Goal: Information Seeking & Learning: Learn about a topic

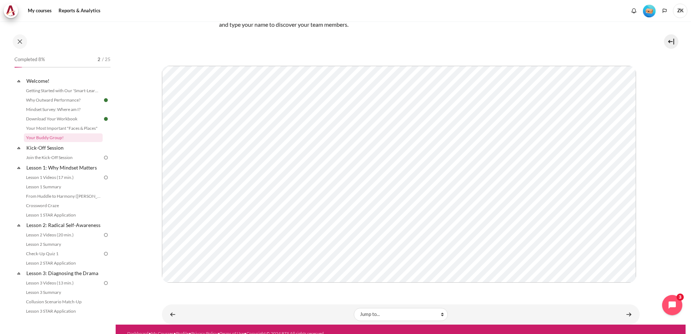
scroll to position [71, 0]
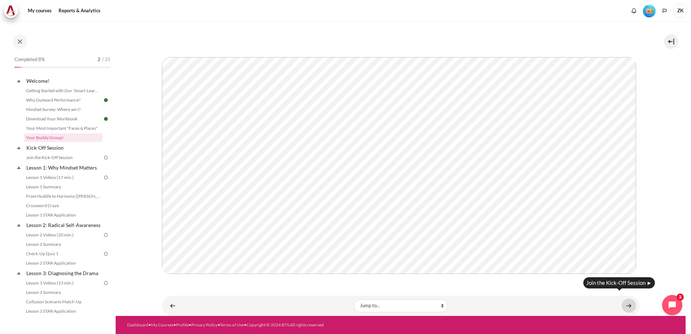
click at [624, 303] on link "Content" at bounding box center [628, 305] width 14 height 14
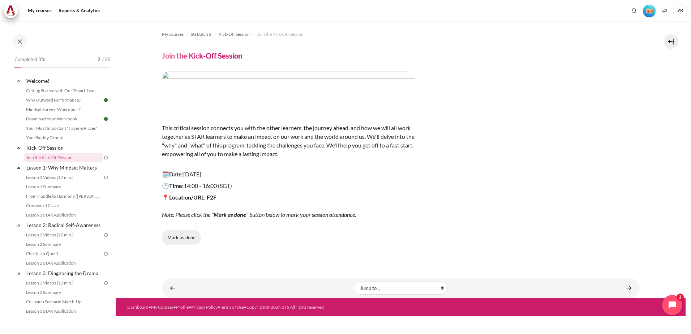
click at [180, 237] on button "Mark as done" at bounding box center [181, 237] width 39 height 15
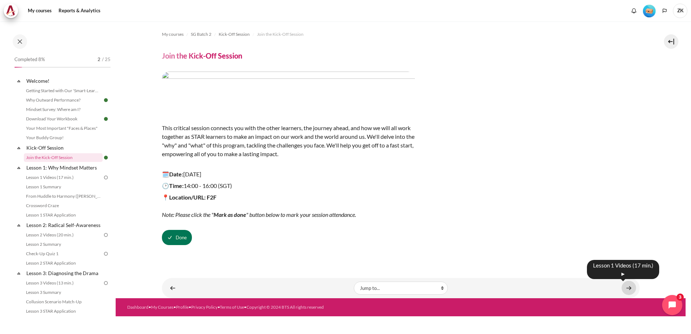
click at [624, 288] on link "Content" at bounding box center [628, 288] width 14 height 14
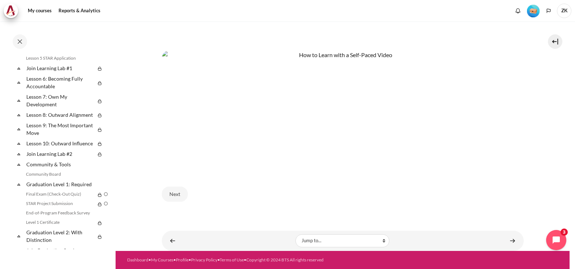
scroll to position [380, 0]
click at [184, 195] on button "Next" at bounding box center [175, 193] width 26 height 15
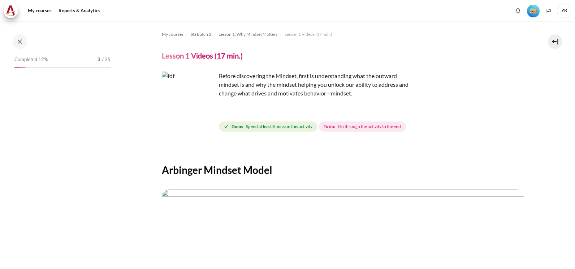
click at [401, 124] on span "Go through the activity to the end" at bounding box center [369, 126] width 63 height 7
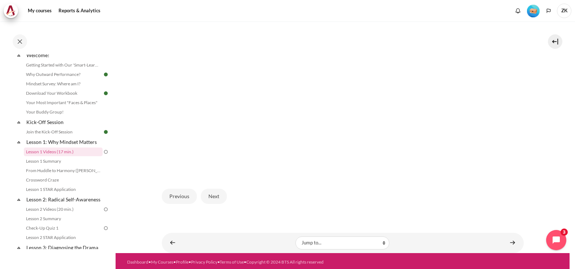
scroll to position [219, 0]
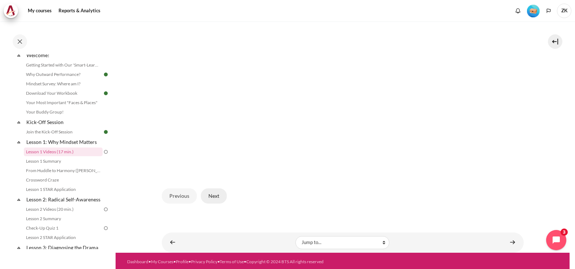
click at [216, 197] on button "Next" at bounding box center [214, 195] width 26 height 15
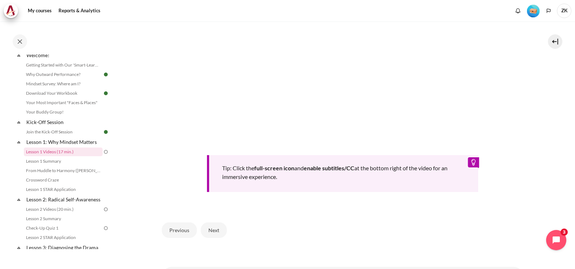
scroll to position [315, 0]
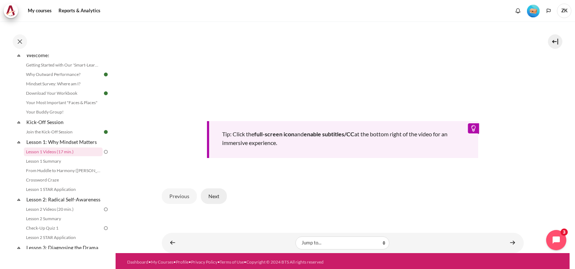
click at [220, 189] on button "Next" at bounding box center [214, 195] width 26 height 15
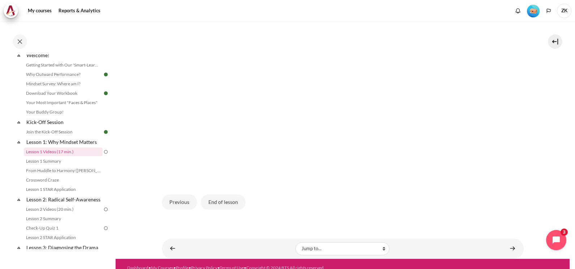
scroll to position [219, 0]
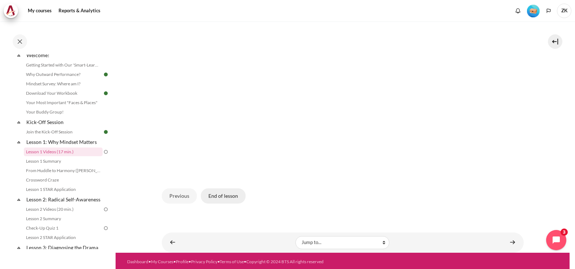
click at [216, 196] on button "End of lesson" at bounding box center [223, 195] width 45 height 15
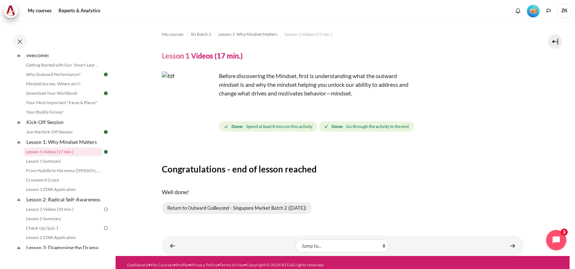
scroll to position [5, 0]
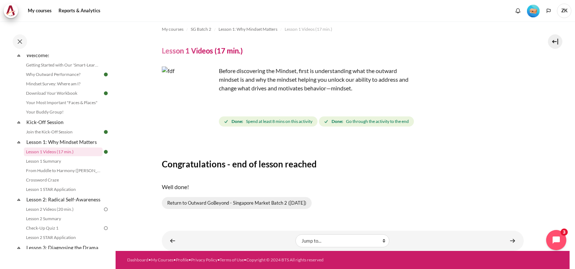
click at [208, 208] on link "Return to Outward GoBeyond - Singapore Market Batch 2 (Sep 2025)" at bounding box center [237, 203] width 150 height 12
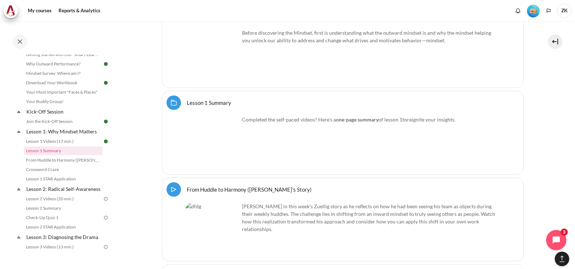
scroll to position [1140, 0]
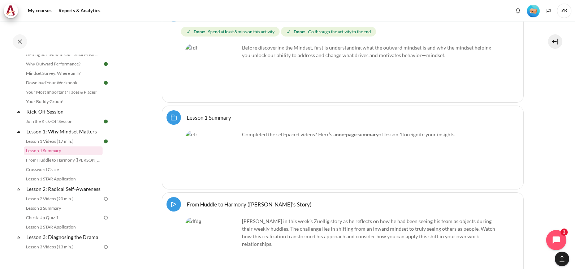
click at [221, 114] on link "Lesson 1 Summary Folder" at bounding box center [209, 117] width 44 height 7
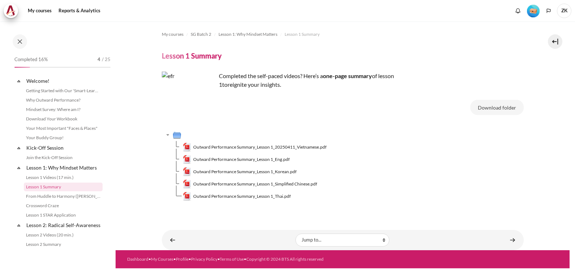
scroll to position [35, 0]
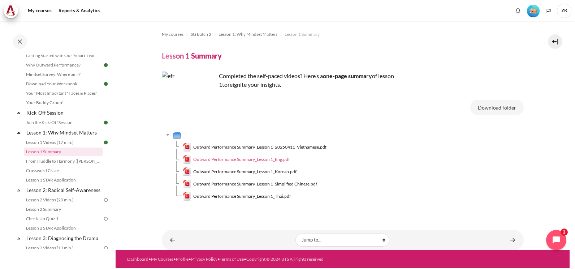
click at [213, 157] on span "Outward Performance Summary_Lesson 1_Eng.pdf" at bounding box center [241, 159] width 96 height 7
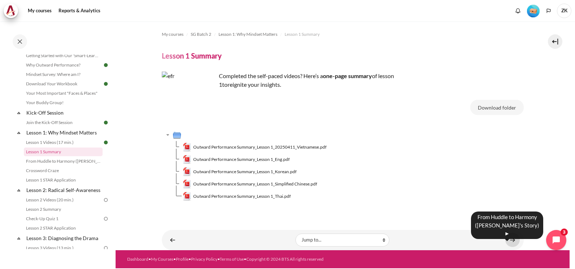
click at [510, 238] on link "Content" at bounding box center [512, 240] width 14 height 14
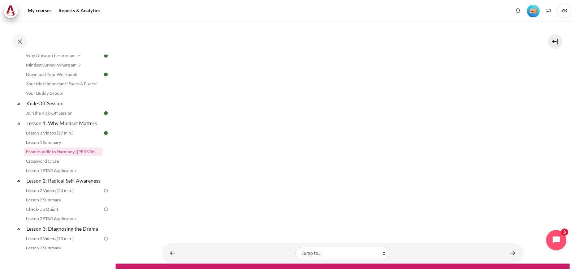
scroll to position [112, 0]
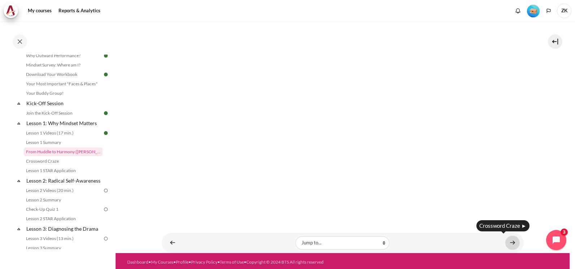
click at [513, 243] on link "Content" at bounding box center [512, 243] width 14 height 14
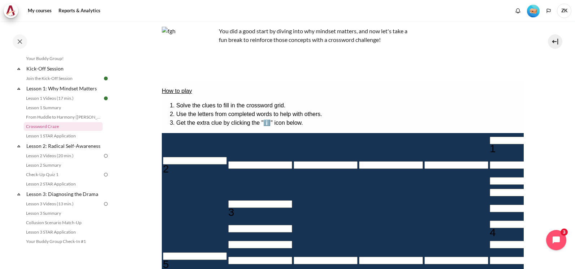
scroll to position [72, 0]
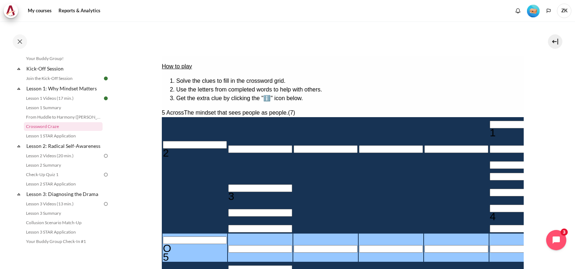
type input "OU＿＿＿＿＿"
type input "＿＿＿U＿＿＿"
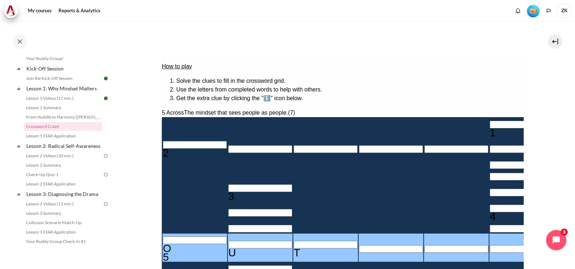
type input "OUTWAR＿"
type input "＿＿＿＿＿＿＿R"
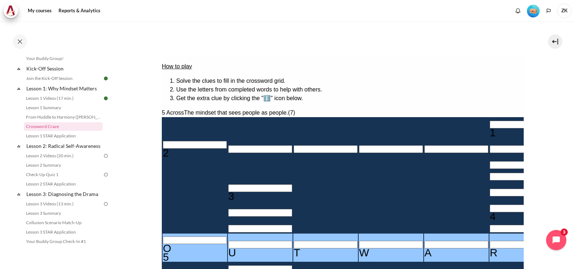
scroll to position [108, 0]
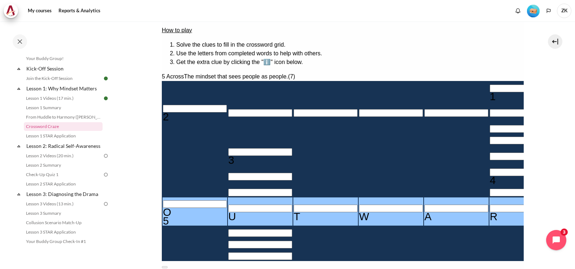
type input "OUTWARD"
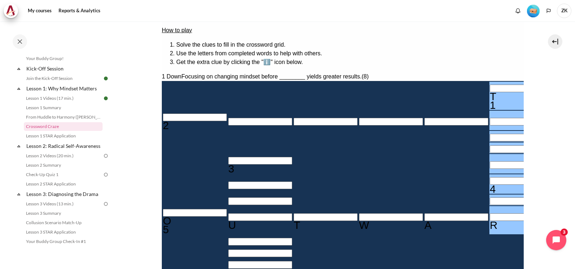
type input "To＿＿＿＿＿R"
type input "＿＿＿＿＿O＿"
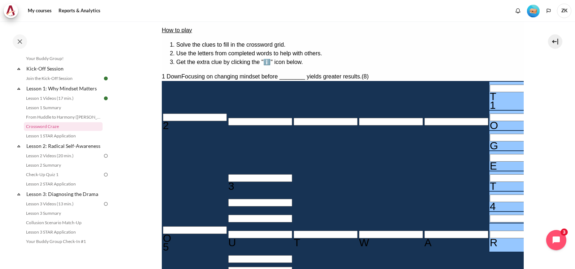
type input "TOGETh＿R"
type input "H＿＿＿＿＿"
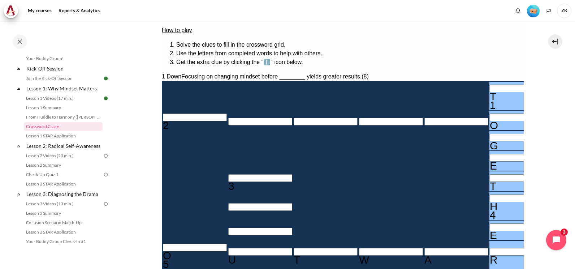
type input "TOGETHER"
click at [228, 174] on input "Crossword grid. Use arrow keys to navigate and the keyboard to enter characters…" at bounding box center [260, 178] width 64 height 8
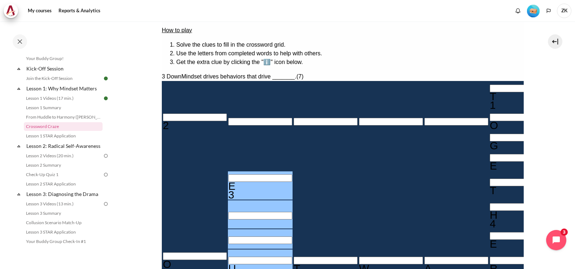
type input "＿＿＿U＿＿＿"
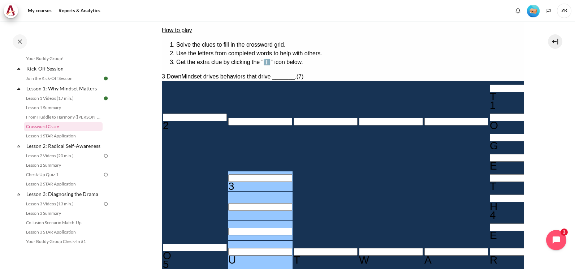
type input "R＿＿U＿＿＿"
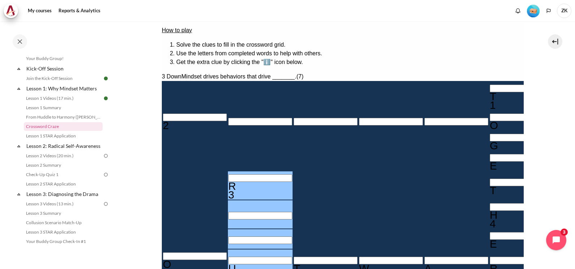
type input "RE＿U＿＿＿"
type input "RESU＿＿＿"
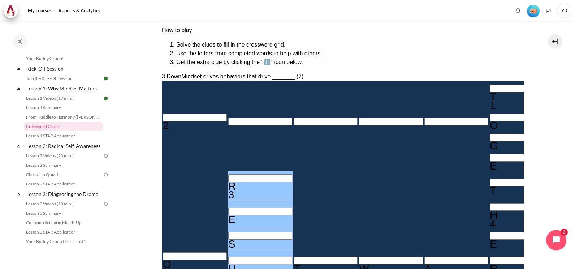
type input "RESUL＿＿"
type input "RESULT＿"
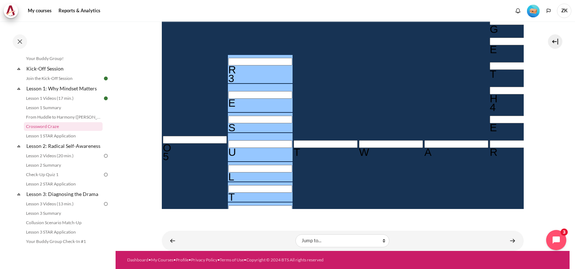
scroll to position [225, 0]
type input "RESULTS"
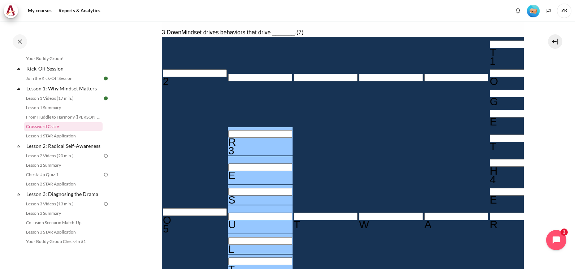
scroll to position [116, 0]
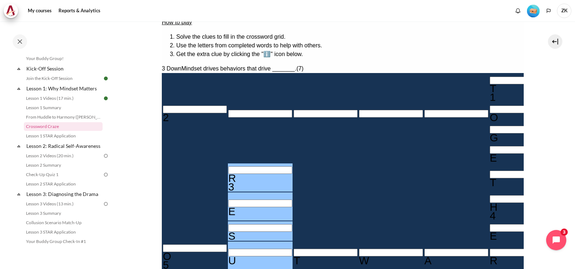
drag, startPoint x: 284, startPoint y: 192, endPoint x: 282, endPoint y: 61, distance: 131.1
click at [280, 56] on div "How to play Solve the clues to fill in the crossword grid. Use the letters from…" at bounding box center [342, 253] width 362 height 483
click at [490, 84] on div "T" at bounding box center [522, 88] width 64 height 9
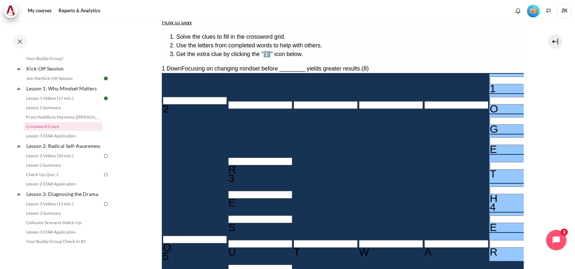
type input "＿OGETH＿R"
type input "＿＿＿＿＿＿"
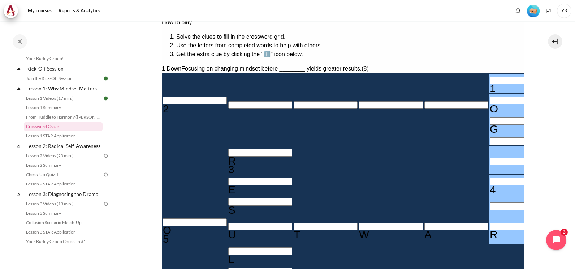
type input "＿O＿＿＿＿＿R"
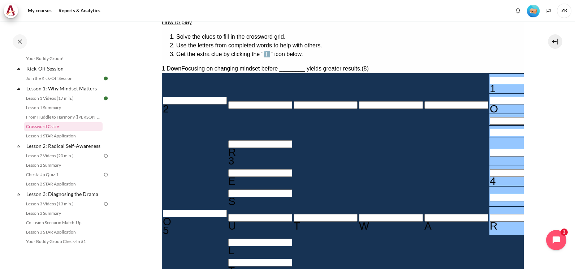
type input "＿＿＿＿＿＿＿"
type input "＿＿＿＿＿＿＿R"
click at [490, 176] on input "Row 6, Column 6. 1 Down. Focusing on changing mindset before ________ yields gr…" at bounding box center [522, 173] width 64 height 8
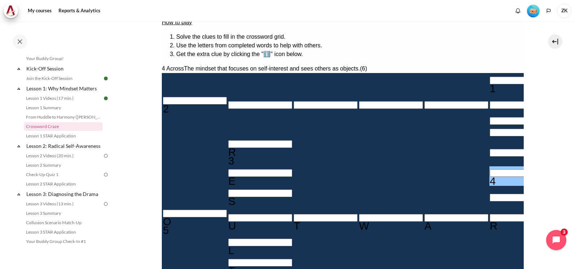
type input "W＿＿＿＿＿"
type input "＿＿＿＿＿W＿R"
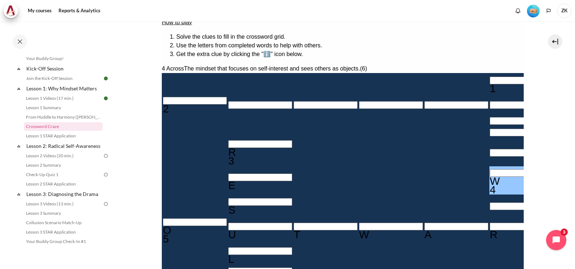
type input "WA＿＿＿＿"
type input "WAR＿＿＿"
type input "W＿＿＿＿＿"
type input "WI＿＿＿＿"
type input "WIW＿＿＿"
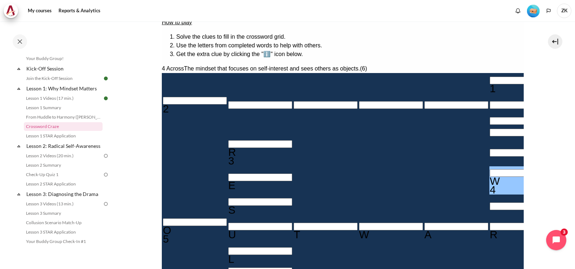
type input "WIWA＿＿"
type input "WIWAR＿"
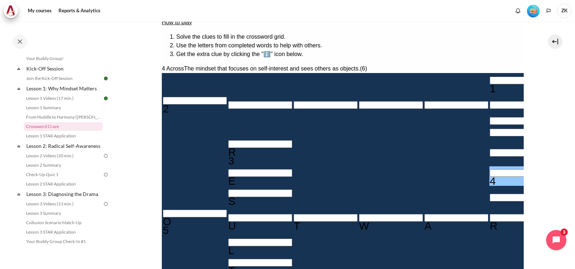
type input "＿＿＿＿＿＿"
type input "＿＿＿＿＿＿＿R"
type input "I＿＿＿＿＿"
type input "＿＿＿＿＿I＿R"
type input "IN＿＿＿＿"
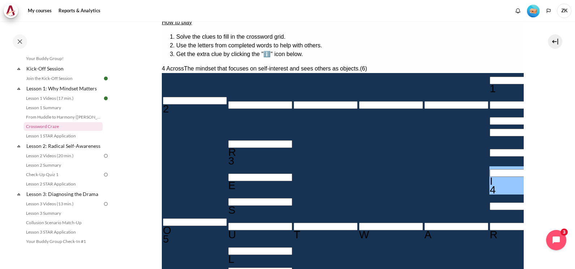
type input "INW＿＿＿"
type input "INWA＿＿"
type input "INWAR＿"
type input "INWARD"
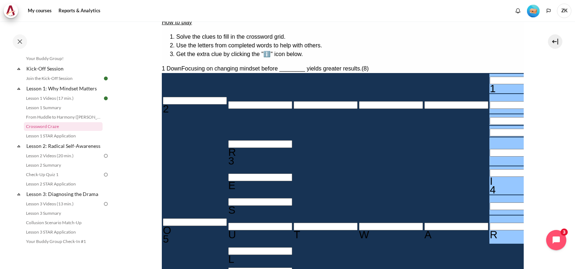
click at [490, 77] on input "Row 1, Column 6. 1 Down. Focusing on changing mindset before ________ yields gr…" at bounding box center [522, 81] width 64 height 8
type input "B＿＿＿＿I＿R"
type input "＿＿＿＿＿E＿"
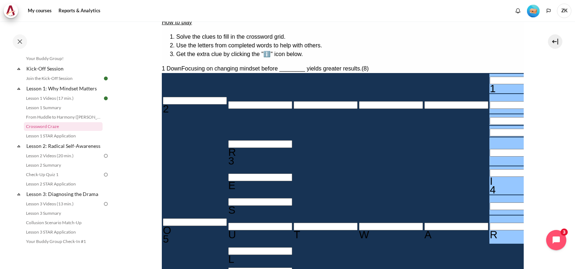
type input "BE＿＿＿I＿R"
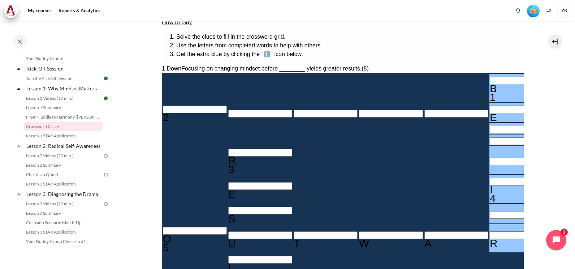
type input "BEA＿＿I＿R"
type input "BEAV＿I＿R"
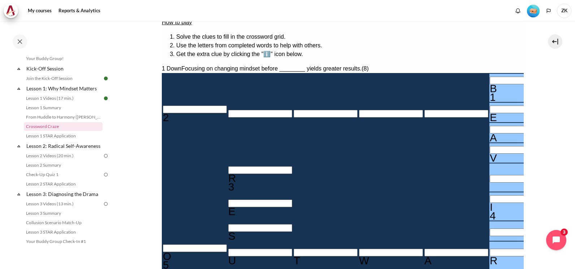
type input "BEAVHI＿R"
type input "BEAVHIOR"
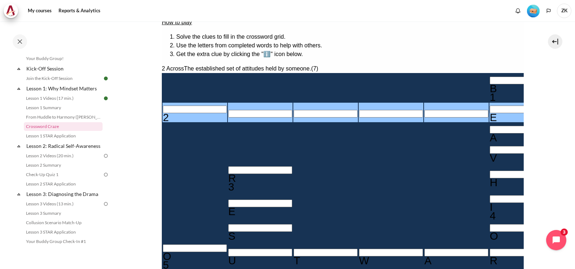
click at [168, 105] on input "Row 2, Column 1. 2 Across. The established set of attitudes held by someone., L…" at bounding box center [195, 109] width 64 height 8
type input "M＿＿＿＿E＿"
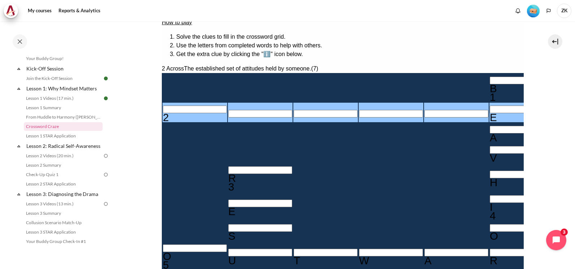
type input "MI＿＿＿E＿"
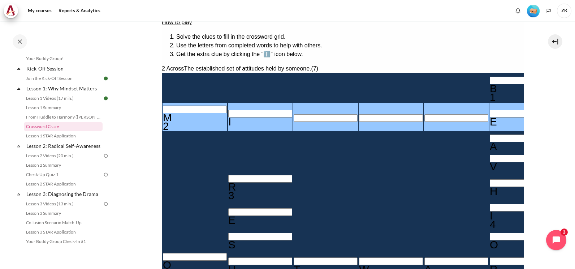
type input "MIN＿＿E＿"
type input "MIND＿E＿"
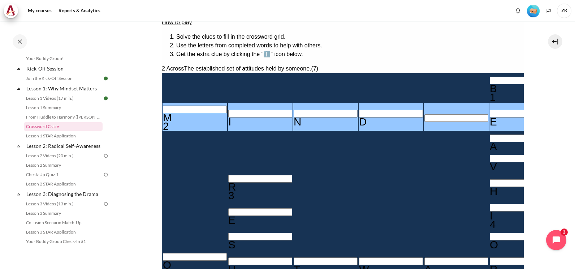
type input "MINDSE＿"
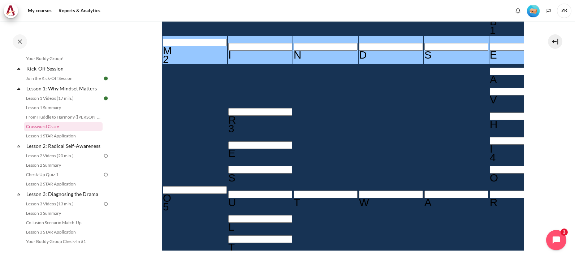
scroll to position [225, 0]
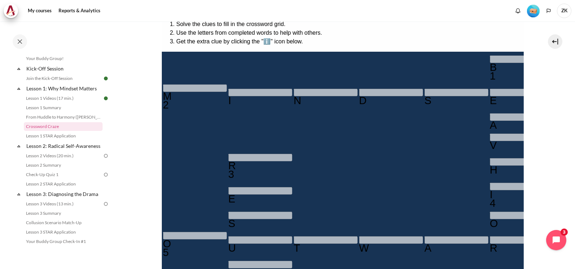
scroll to position [116, 0]
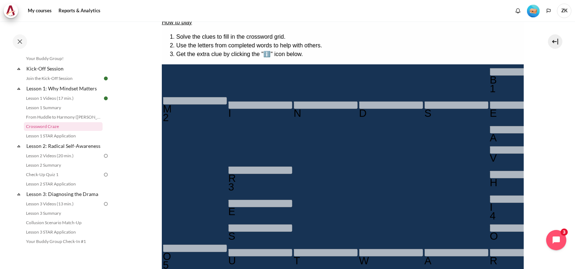
click at [490, 133] on div "A" at bounding box center [522, 137] width 64 height 9
click at [267, 163] on tr "R 3 H" at bounding box center [521, 177] width 719 height 28
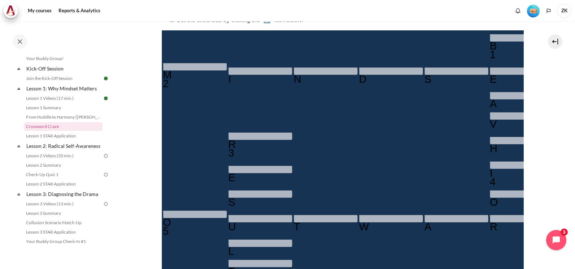
scroll to position [225, 0]
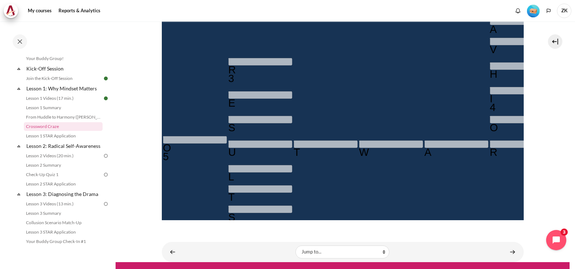
type input "＿＿＿＿＿＿＿"
type input "＿＿＿＿＿＿"
type input "＿＿＿＿＿＿＿"
type input "＿＿＿＿＿＿＿＿"
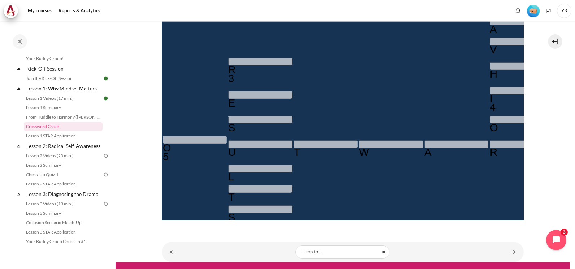
type input "＿＿＿＿＿＿＿"
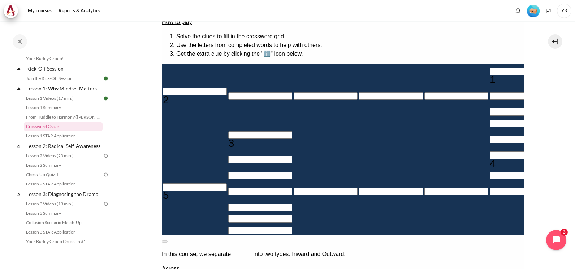
scroll to position [116, 0]
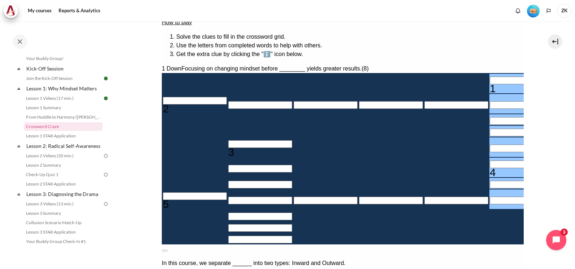
click at [490, 77] on input "Row 1, Column 6. 1 Down. Focusing on changing mindset before ________ yields gr…" at bounding box center [522, 81] width 64 height 8
type input "E＿＿＿＿＿＿＿"
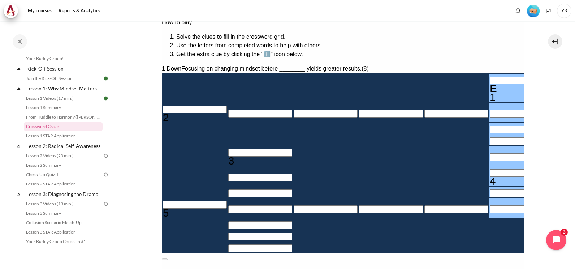
type input "＿＿＿＿＿H＿"
type input "EH＿＿＿＿＿＿"
type input "EHA＿＿＿＿＿"
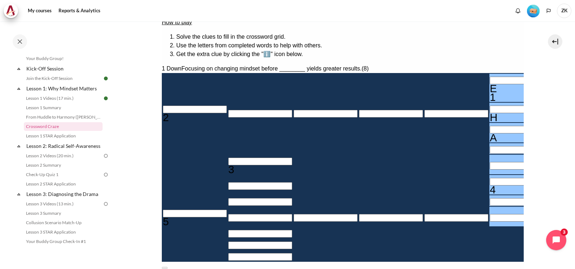
type input "EH＿＿＿＿＿＿"
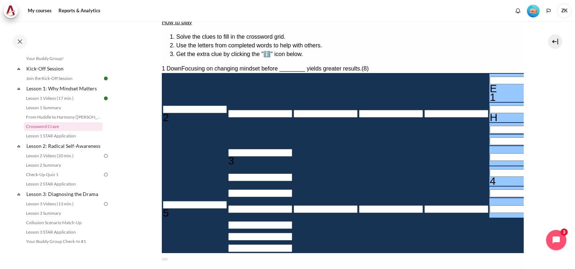
type input "＿＿＿＿＿＿＿"
type input "E＿＿＿＿＿＿＿"
type input "B＿＿＿＿＿＿＿"
type input "＿＿＿＿＿E＿"
type input "BE＿＿＿＿＿＿"
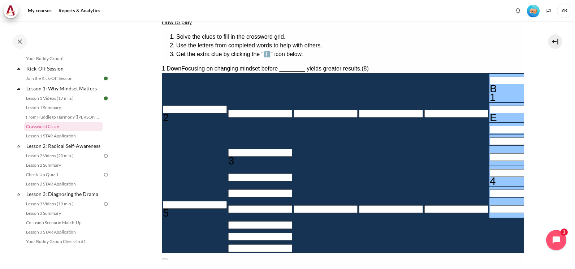
type input "BEH＿＿＿＿＿"
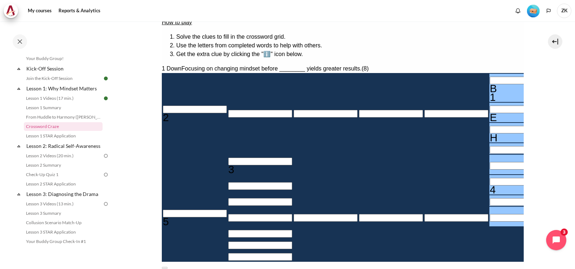
type input "BEHA＿＿＿＿"
type input "BEHAV＿＿＿"
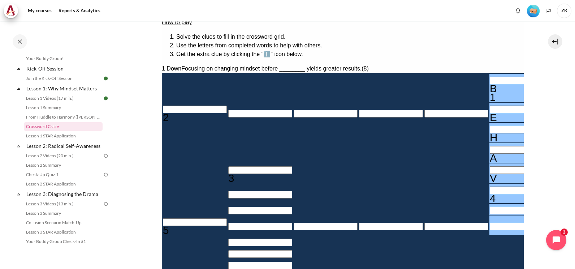
type input "I＿＿＿＿＿"
type input "BEHAVI＿＿"
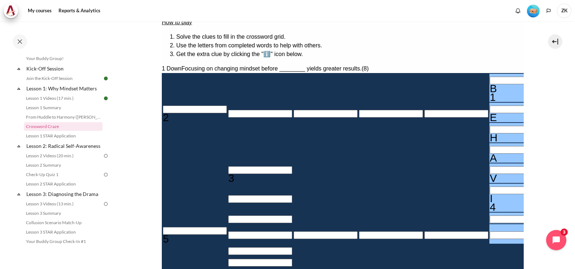
type input "BEHAVIO＿"
type input "＿＿＿＿＿U＿"
type input "BEHAVIOU"
type input "＿＿＿＿＿R＿"
type input "BEHAVIOR"
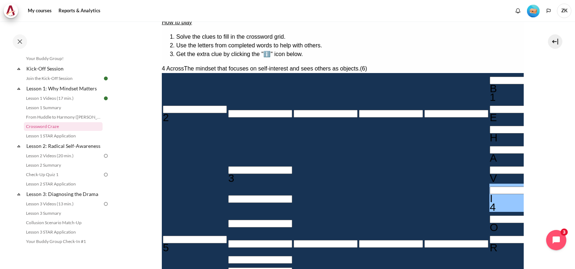
type input "IW＿＿＿＿"
type input "IWA＿＿＿"
type input "IWAR＿＿"
type input "IW＿＿＿＿"
type input "IWN＿＿＿"
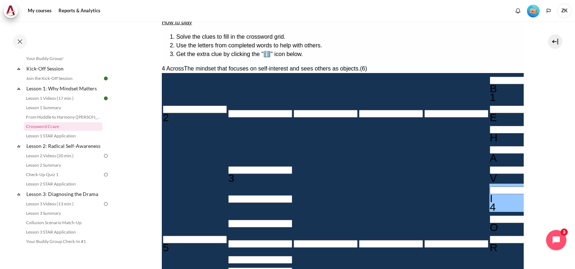
type input "IWNW＿＿"
type input "IWNWA＿"
type input "IWNWAR"
type input "IW＿＿＿＿"
type input "IN＿＿＿＿"
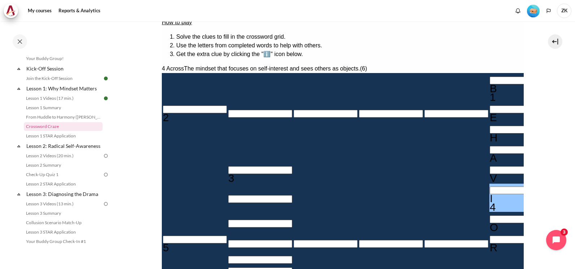
type input "INW＿＿＿"
type input "INWA＿＿"
type input "INWAR＿"
type input "INWARD"
click at [174, 236] on input "Row 8, Column 1. 5 Across. The mindset that sees people as people., Letter 1 of…" at bounding box center [195, 240] width 64 height 8
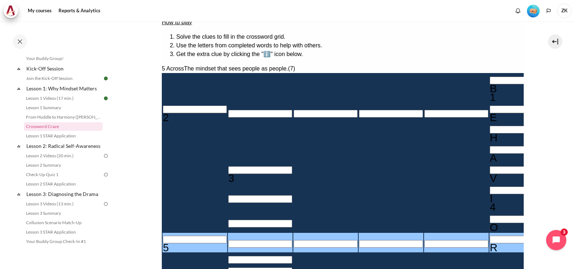
type input "U＿＿＿＿R＿"
type input "UT＿＿＿R＿"
type input "＿＿＿T＿＿＿"
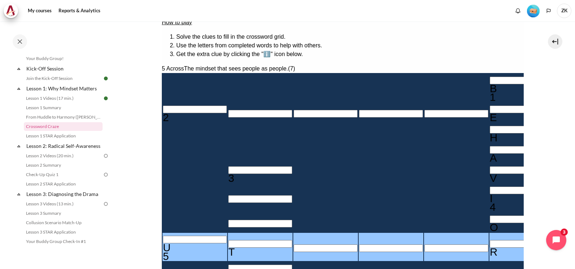
type input "U＿＿＿＿R＿"
type input "＿＿＿＿＿＿＿"
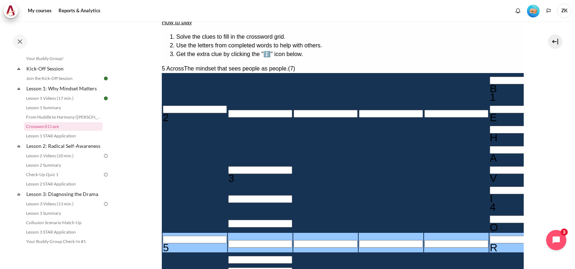
type input "＿＿＿＿＿R＿"
type input "O＿＿＿＿R＿"
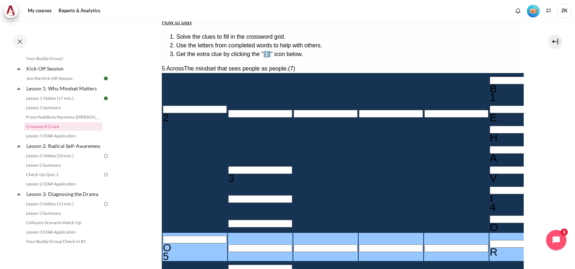
type input "OU＿＿＿R＿"
type input "＿＿＿U＿＿＿"
type input "OUT＿＿R＿"
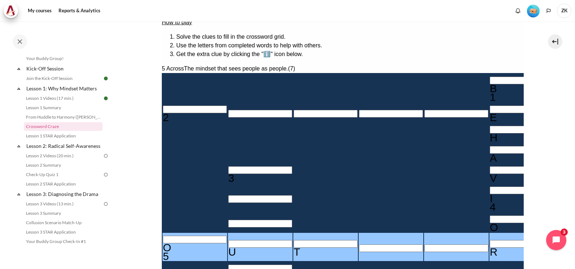
type input "OUTW＿R＿"
type input "OUTWAR＿"
type input "OUTWAT＿"
type input "BEHAVIOT"
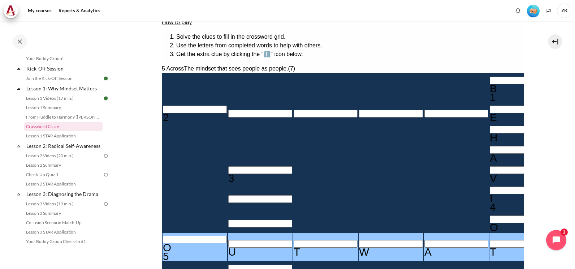
type input "OUTWAR＿"
type input "BEHAVIOR"
type input "OUTWARD"
click at [228, 166] on input "Row 5, Column 2. 3 Down. Mindset drives behaviors that drive _______., Letter 1…" at bounding box center [260, 170] width 64 height 8
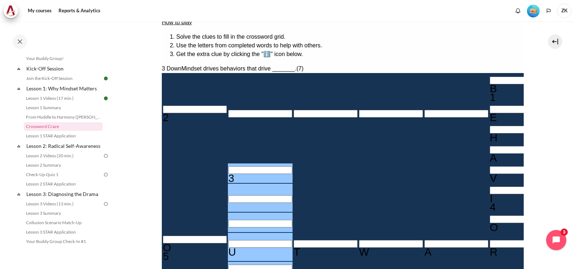
type input "R＿＿U＿＿＿"
type input "RE＿U＿＿＿"
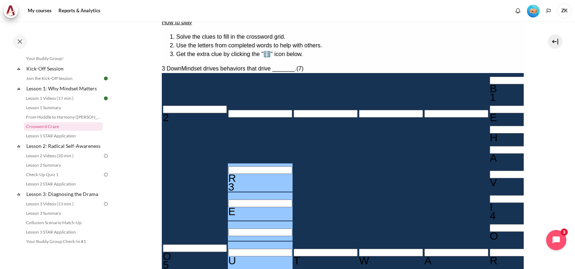
type input "RESU＿＿＿"
type input "RESUL＿＿"
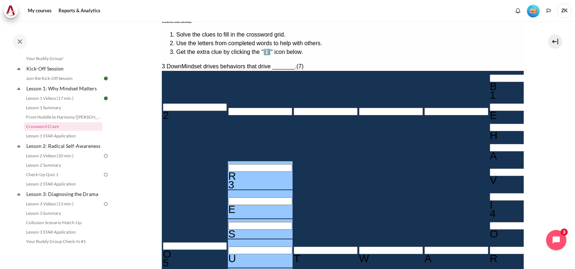
type input "RESULT＿"
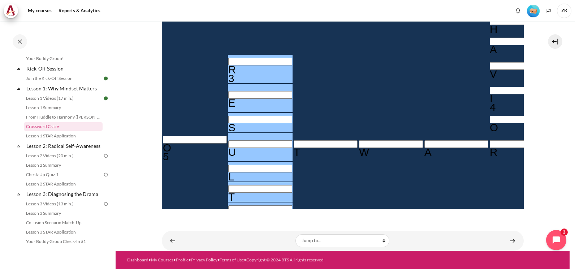
type input "RESULTS"
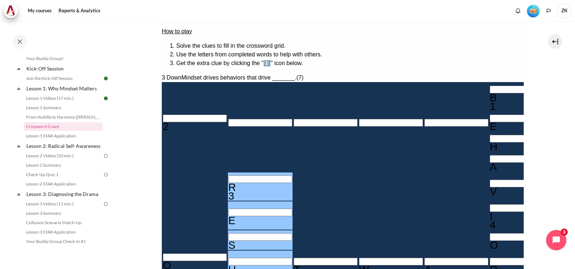
scroll to position [80, 0]
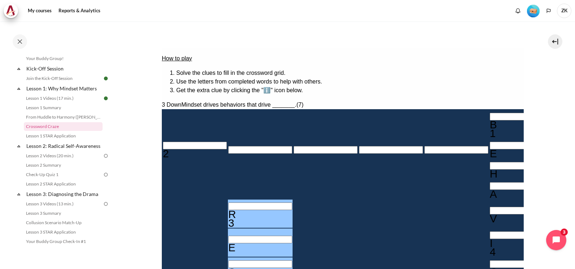
click at [170, 142] on input "Row 2, Column 1. 2 Across. The established set of attitudes held by someone., L…" at bounding box center [195, 146] width 64 height 8
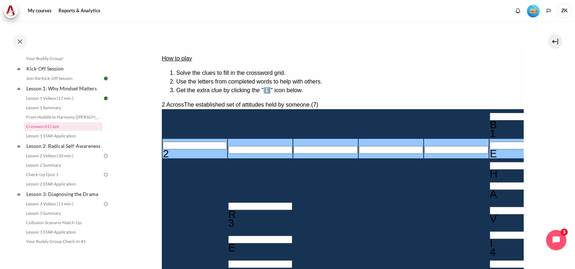
type input "M＿＿＿＿E＿"
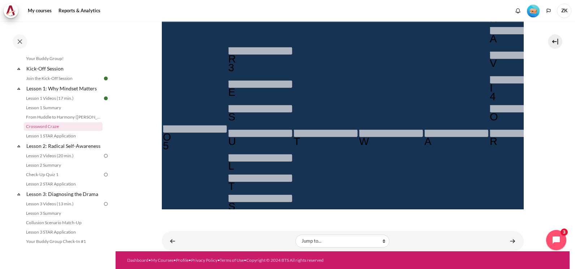
scroll to position [236, 0]
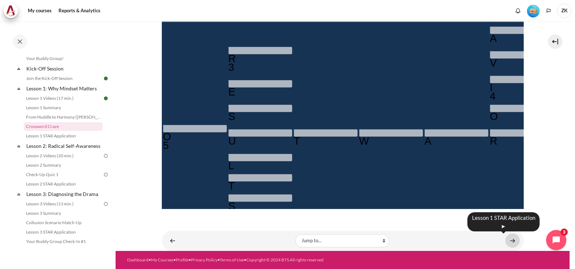
click at [509, 238] on link "Content" at bounding box center [512, 240] width 14 height 14
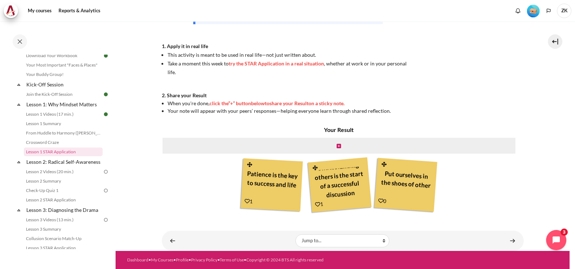
scroll to position [17, 0]
click at [339, 146] on icon "Content" at bounding box center [339, 145] width 4 height 5
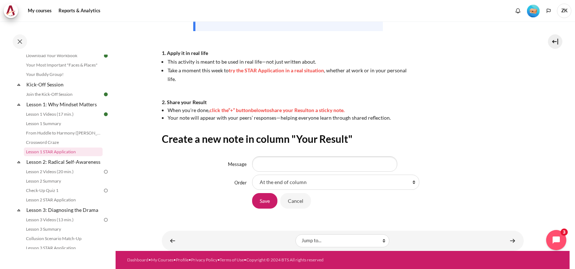
scroll to position [181, 0]
click at [309, 178] on select "At the end of column First place in column After 'Patience is the key to succes…" at bounding box center [335, 181] width 167 height 15
drag, startPoint x: 444, startPoint y: 148, endPoint x: 423, endPoint y: 152, distance: 21.8
click at [443, 148] on div "Create a new note in column "Your Result" Message Order At the end of column Fi…" at bounding box center [343, 170] width 362 height 77
click at [302, 209] on div "Save Cancel" at bounding box center [283, 201] width 62 height 16
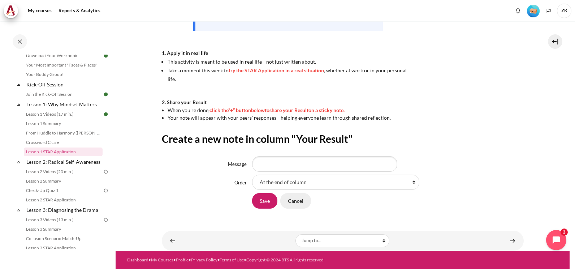
click at [302, 202] on input "Cancel" at bounding box center [295, 200] width 31 height 15
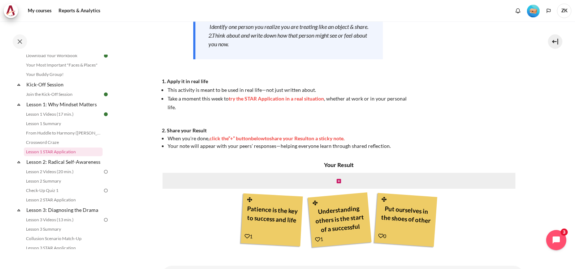
click at [381, 238] on icon "Content" at bounding box center [381, 235] width 5 height 5
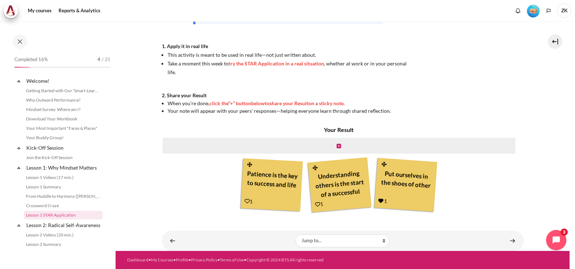
scroll to position [63, 0]
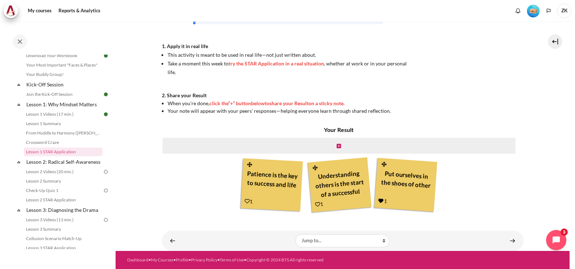
click at [248, 200] on div "1" at bounding box center [249, 201] width 8 height 8
click at [246, 201] on icon "Content" at bounding box center [247, 200] width 5 height 5
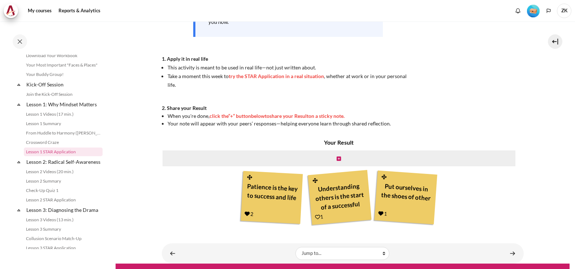
scroll to position [188, 0]
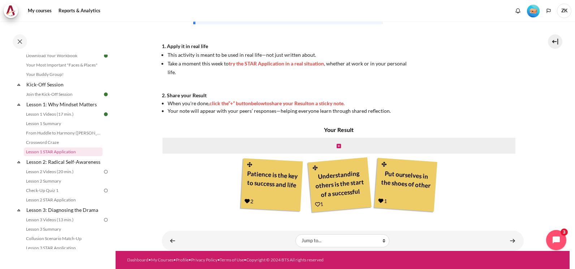
click at [315, 202] on icon "Content" at bounding box center [317, 204] width 5 height 5
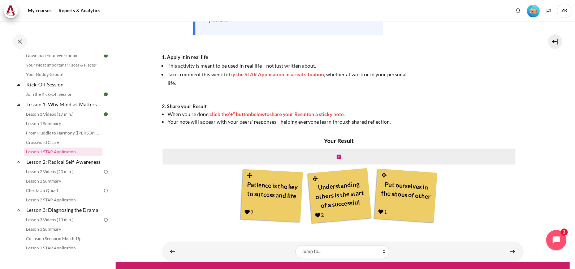
scroll to position [181, 0]
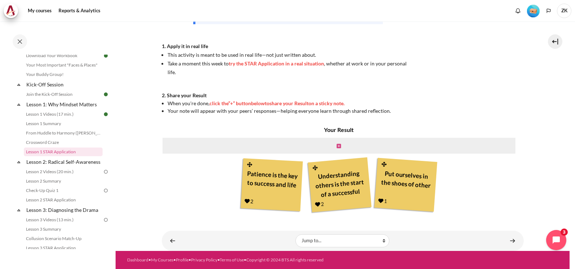
click at [337, 148] on icon "Content" at bounding box center [339, 145] width 4 height 5
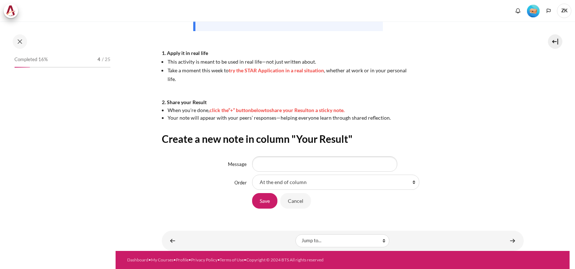
scroll to position [63, 0]
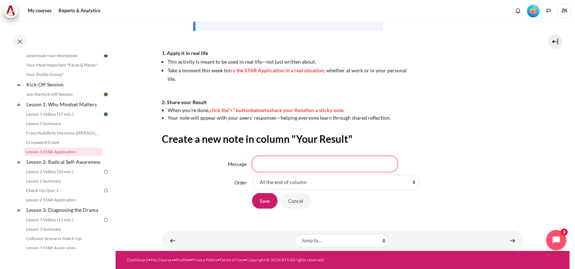
click at [294, 162] on input "Message" at bounding box center [324, 163] width 145 height 15
type input "E"
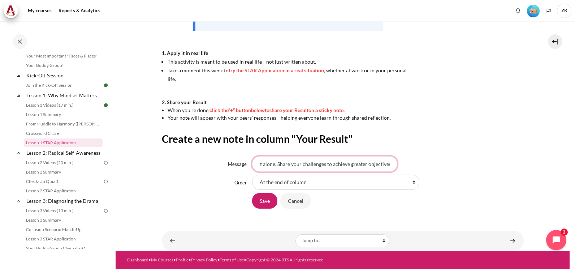
scroll to position [0, 27]
type input "You are not alone. Share your challenges to achieve greater objectives."
click at [270, 198] on input "Save" at bounding box center [264, 200] width 25 height 15
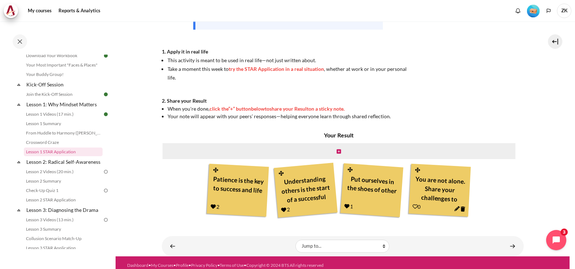
scroll to position [188, 0]
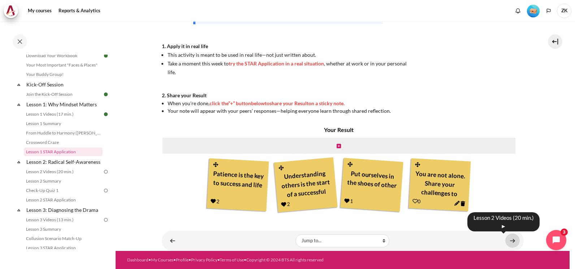
click at [511, 237] on link "Content" at bounding box center [512, 240] width 14 height 14
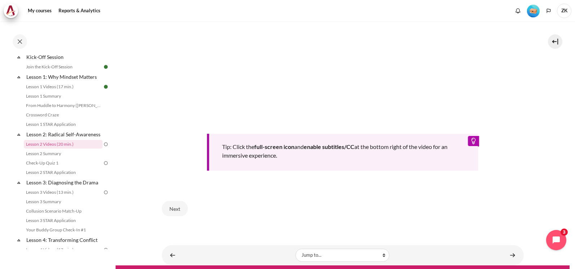
scroll to position [297, 0]
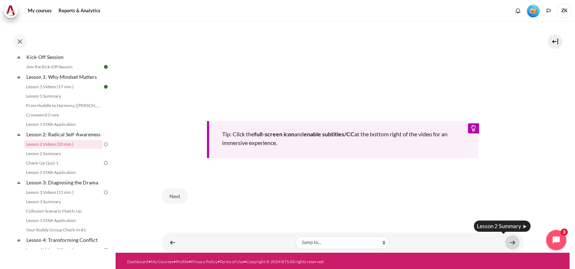
click at [510, 240] on link "Content" at bounding box center [512, 242] width 14 height 14
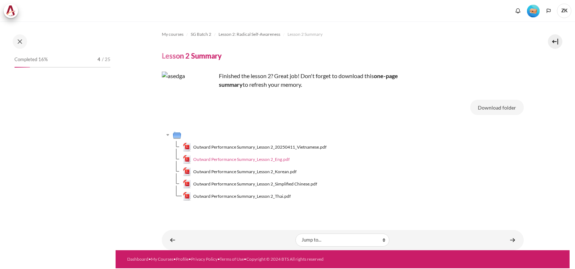
scroll to position [100, 0]
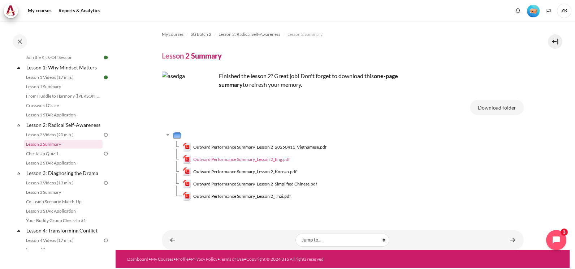
click at [269, 158] on span "Outward Performance Summary_Lesson 2_Eng.pdf" at bounding box center [241, 159] width 96 height 7
click at [70, 158] on link "Check-Up Quiz 1" at bounding box center [63, 153] width 79 height 9
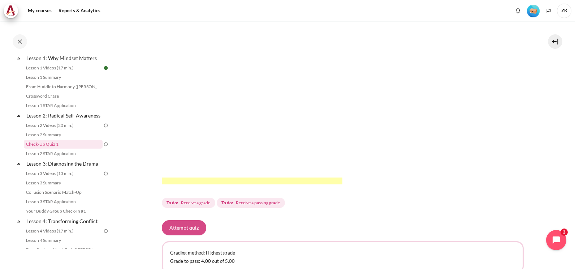
scroll to position [211, 0]
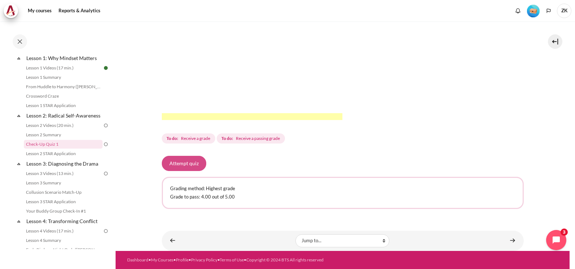
click at [195, 165] on button "Attempt quiz" at bounding box center [184, 163] width 44 height 15
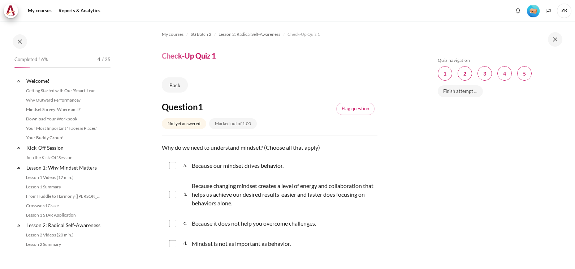
scroll to position [109, 0]
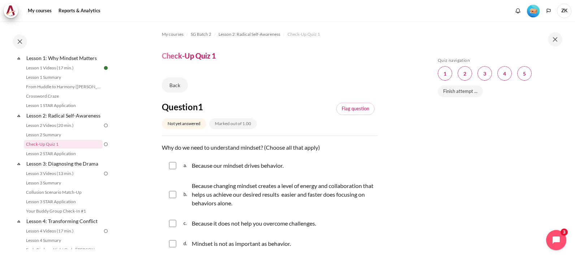
click at [171, 193] on input "Content" at bounding box center [172, 194] width 7 height 7
checkbox input "true"
click at [176, 166] on div "a. Because our mindset drives behavior." at bounding box center [270, 165] width 216 height 19
click at [171, 164] on input "Content" at bounding box center [172, 165] width 7 height 7
checkbox input "true"
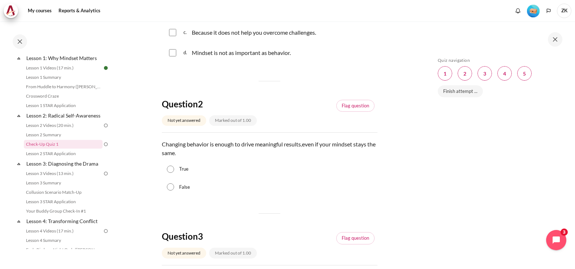
scroll to position [217, 0]
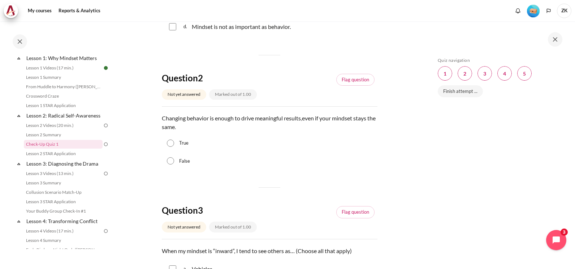
click at [184, 159] on label "False" at bounding box center [184, 161] width 11 height 7
click at [174, 159] on input "False" at bounding box center [170, 160] width 7 height 7
radio input "true"
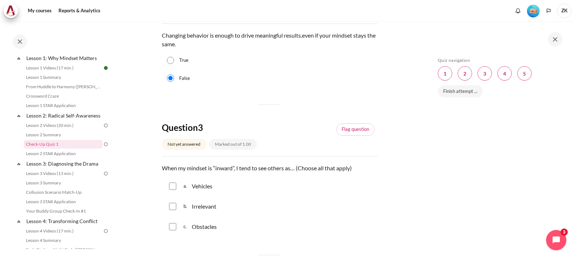
scroll to position [325, 0]
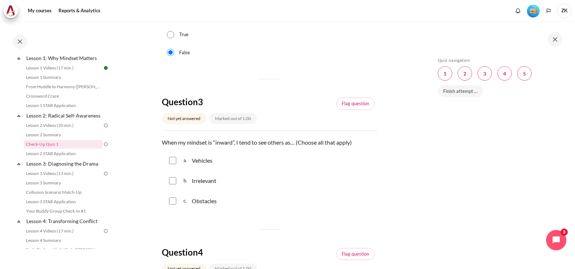
click at [173, 159] on input "Content" at bounding box center [172, 160] width 7 height 7
click at [173, 158] on input "Content" at bounding box center [172, 160] width 7 height 7
click at [173, 160] on input "Content" at bounding box center [172, 160] width 7 height 7
checkbox input "true"
click at [171, 207] on div "c. Obstacles" at bounding box center [270, 200] width 216 height 19
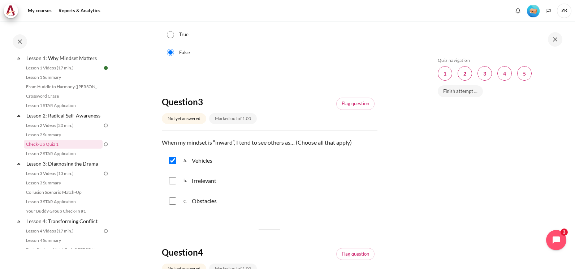
click at [173, 199] on input "Content" at bounding box center [172, 200] width 7 height 7
checkbox input "true"
click at [171, 176] on div "b. Irrelevant" at bounding box center [270, 180] width 216 height 19
drag, startPoint x: 174, startPoint y: 174, endPoint x: 173, endPoint y: 179, distance: 4.7
click at [173, 179] on div "b. Irrelevant" at bounding box center [270, 180] width 216 height 19
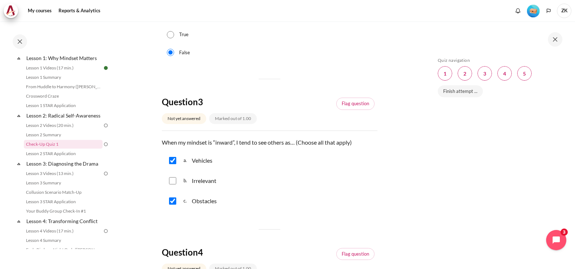
click at [173, 179] on input "Content" at bounding box center [172, 180] width 7 height 7
checkbox input "true"
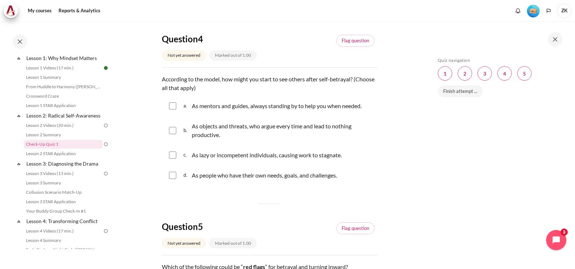
scroll to position [542, 0]
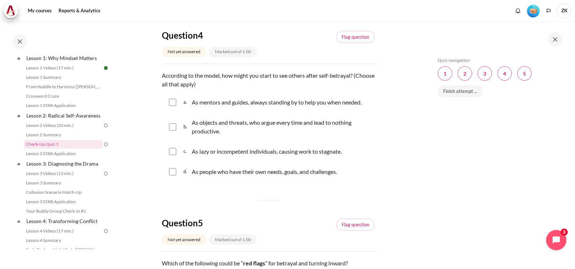
click at [172, 175] on input "Content" at bounding box center [172, 171] width 7 height 7
checkbox input "true"
click at [171, 130] on input "Content" at bounding box center [172, 126] width 7 height 7
checkbox input "true"
click at [167, 160] on div "c. As lazy or incompetent individuals, causing work to stagnate." at bounding box center [270, 151] width 216 height 19
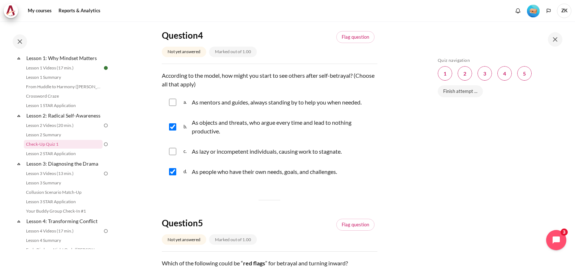
click at [174, 155] on input "Content" at bounding box center [172, 151] width 7 height 7
checkbox input "true"
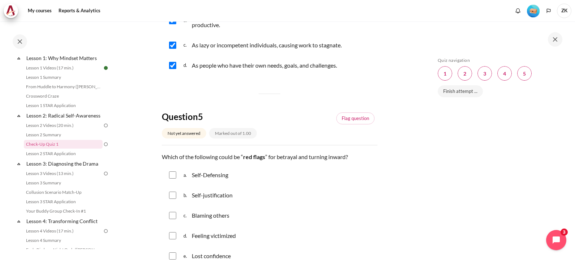
scroll to position [650, 0]
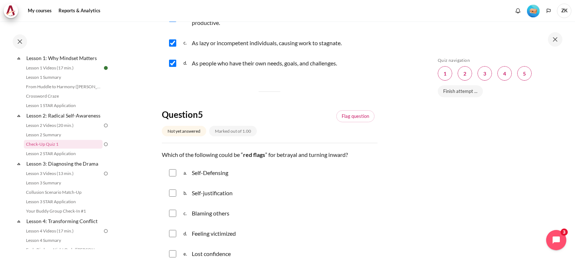
click at [173, 217] on input "Content" at bounding box center [172, 213] width 7 height 7
checkbox input "true"
click at [173, 197] on input "Content" at bounding box center [172, 192] width 7 height 7
checkbox input "true"
click at [175, 177] on div "a. Self-Defensing" at bounding box center [270, 172] width 216 height 19
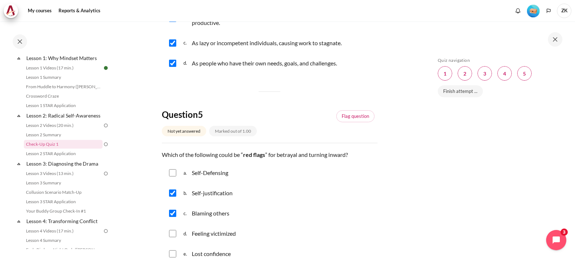
click at [173, 176] on input "Content" at bounding box center [172, 172] width 7 height 7
checkbox input "true"
click at [173, 237] on input "Content" at bounding box center [172, 233] width 7 height 7
checkbox input "true"
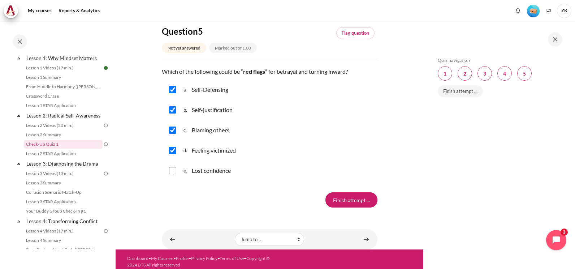
scroll to position [747, 0]
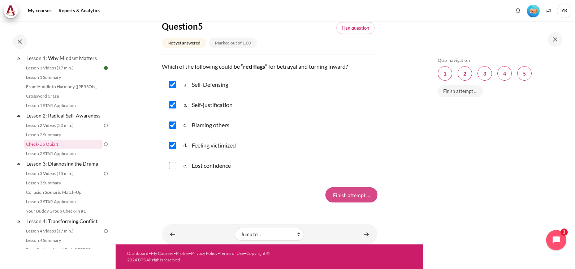
click at [339, 194] on input "Finish attempt ..." at bounding box center [351, 194] width 52 height 15
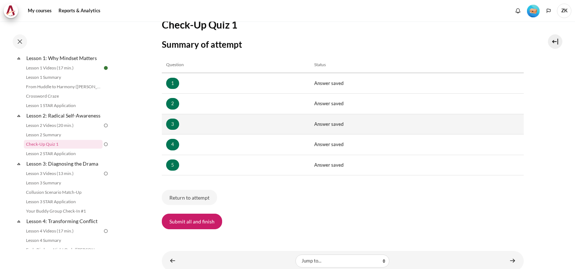
scroll to position [103, 0]
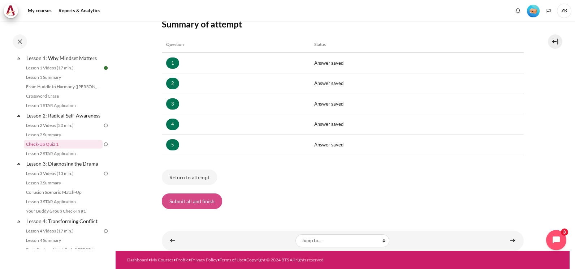
click at [194, 199] on button "Submit all and finish" at bounding box center [192, 200] width 60 height 15
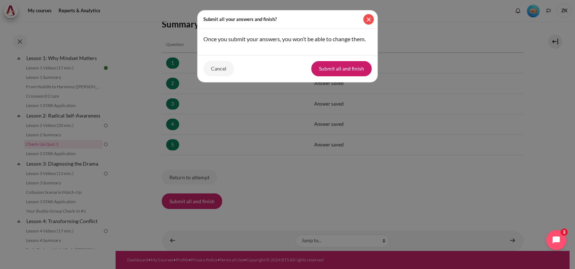
click at [365, 21] on button "Close" at bounding box center [368, 19] width 10 height 10
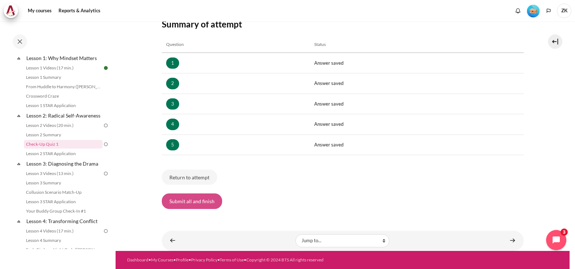
click at [200, 199] on button "Submit all and finish" at bounding box center [192, 200] width 60 height 15
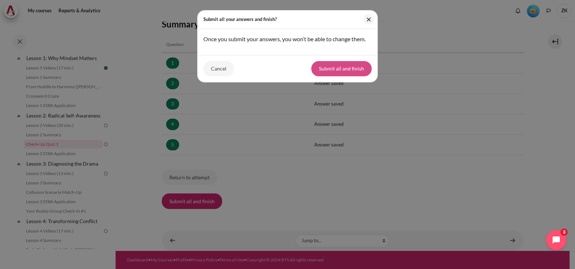
click at [329, 70] on button "Submit all and finish" at bounding box center [341, 68] width 60 height 15
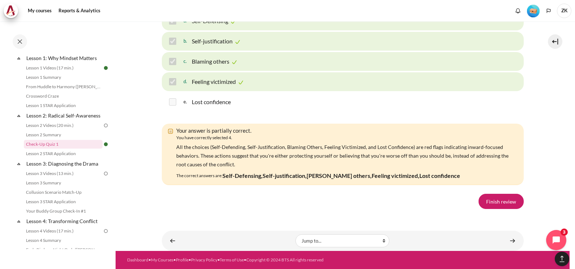
scroll to position [1234, 0]
click at [499, 200] on link "Finish review" at bounding box center [501, 201] width 45 height 15
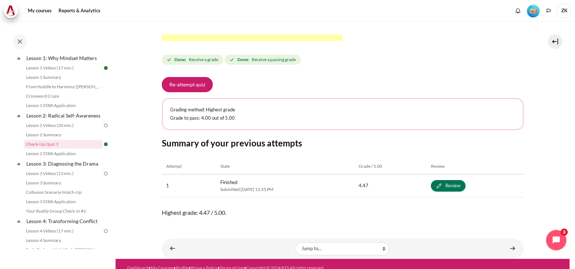
scroll to position [297, 0]
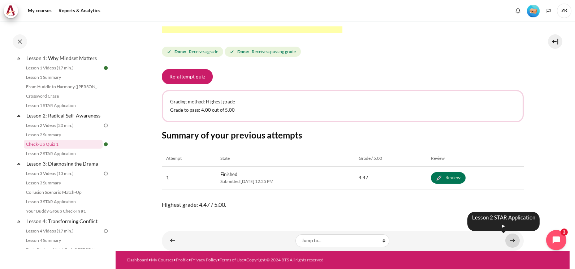
click at [505, 236] on link "Content" at bounding box center [512, 240] width 14 height 14
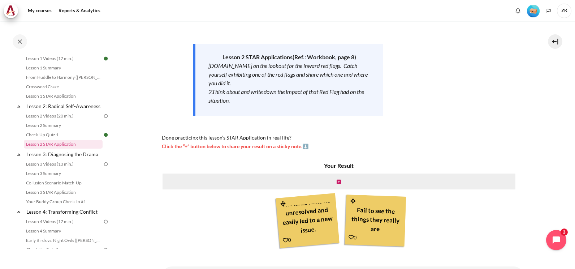
scroll to position [108, 0]
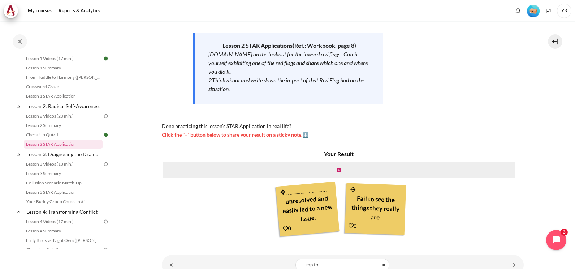
click at [451, 135] on div "Now that you’ve finished watching the Lesson 2 video , it’s time to take action…" at bounding box center [343, 51] width 362 height 176
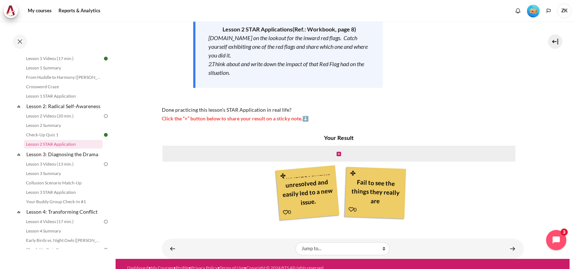
scroll to position [133, 0]
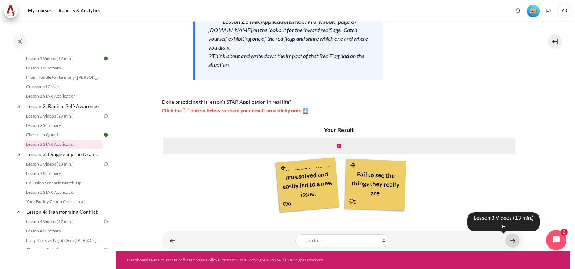
click at [511, 238] on link "Content" at bounding box center [512, 240] width 14 height 14
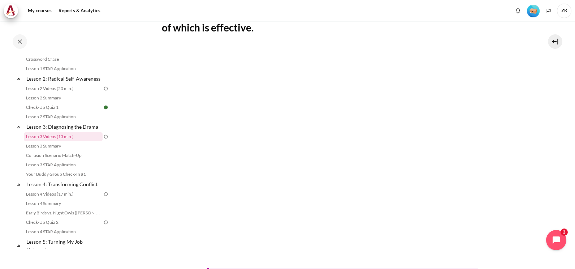
scroll to position [181, 0]
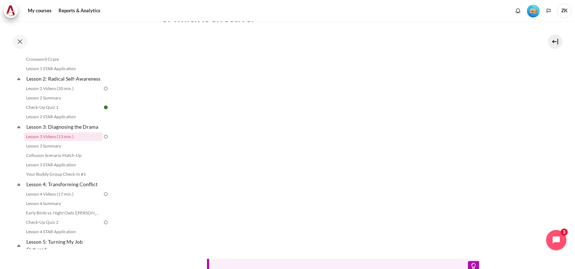
click at [522, 224] on section "My courses SG Batch 2 Lesson 3: Diagnosing the Drama Lesson 3 Videos (13 min.) …" at bounding box center [343, 116] width 454 height 550
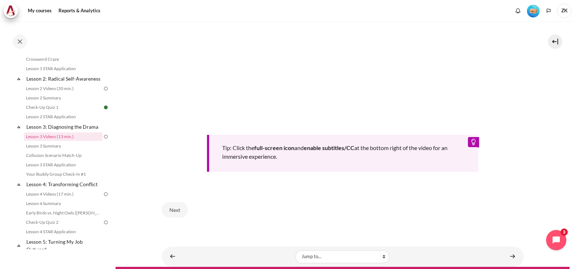
scroll to position [318, 0]
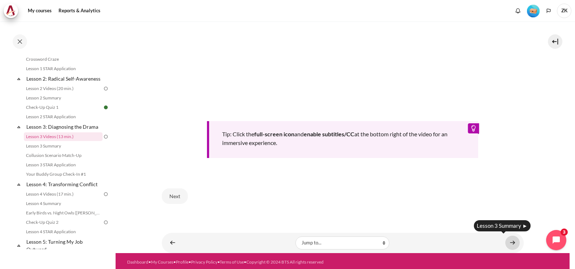
click at [509, 238] on link "Content" at bounding box center [512, 243] width 14 height 14
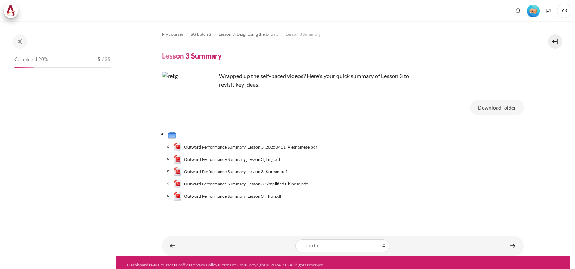
click at [227, 156] on span "Outward Performance Summary_Lesson 3_Eng.pdf" at bounding box center [232, 159] width 96 height 7
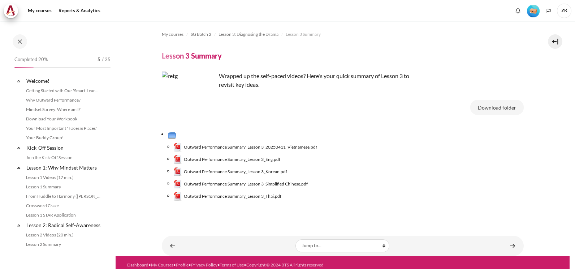
scroll to position [156, 0]
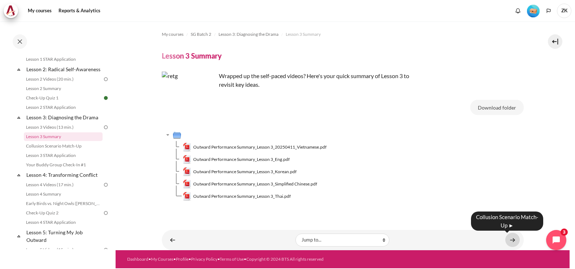
click at [507, 235] on link "Content" at bounding box center [512, 240] width 14 height 14
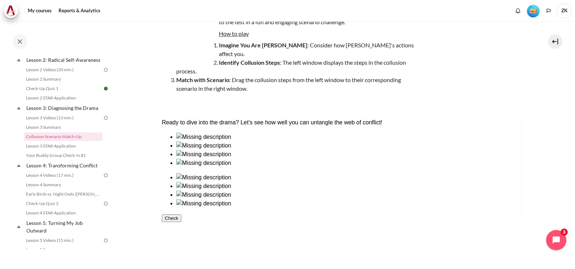
scroll to position [72, 0]
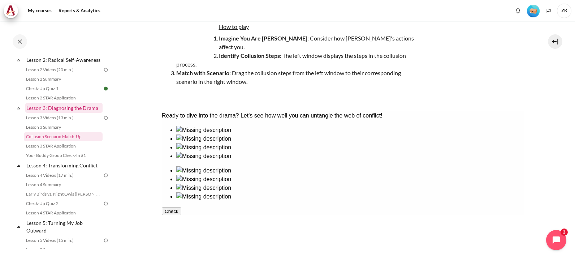
click at [61, 113] on link "Lesson 3: Diagnosing the Drama" at bounding box center [63, 108] width 77 height 10
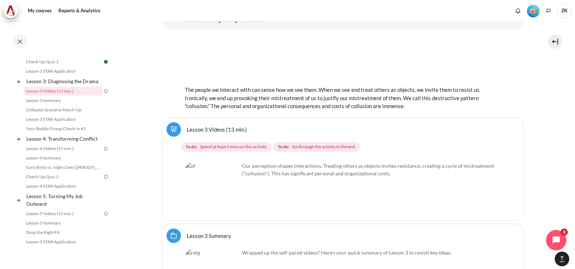
scroll to position [2470, 0]
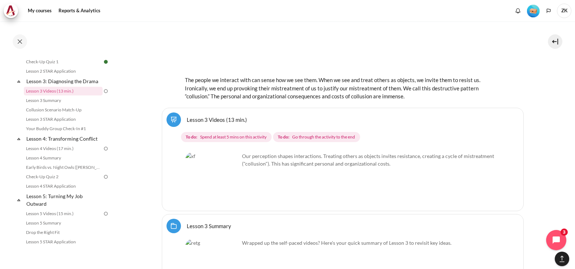
click at [226, 200] on img "Content" at bounding box center [212, 179] width 54 height 54
drag, startPoint x: 275, startPoint y: 159, endPoint x: 322, endPoint y: 159, distance: 46.2
click at [322, 159] on p "Our perception shapes interactions. Treating others as objects invites resistan…" at bounding box center [342, 159] width 315 height 15
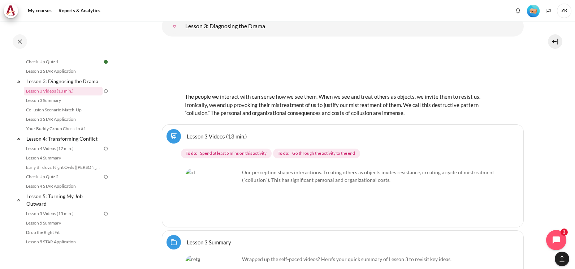
drag, startPoint x: 322, startPoint y: 159, endPoint x: 293, endPoint y: 144, distance: 32.6
click at [289, 150] on strong "To do:" at bounding box center [284, 153] width 12 height 7
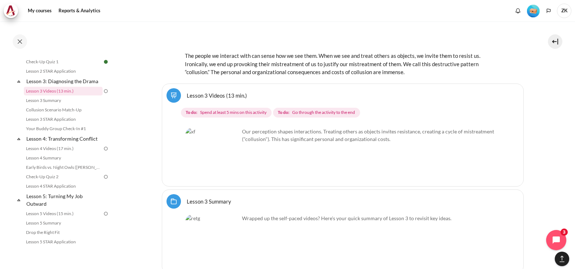
scroll to position [2433, 0]
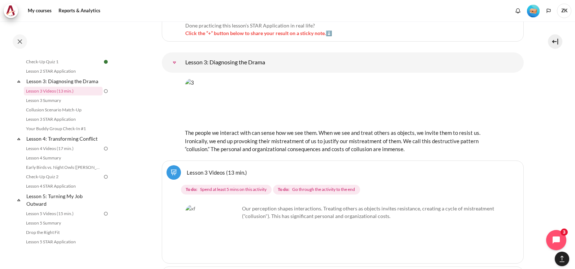
click at [204, 169] on link "Lesson 3 Videos (13 min.)" at bounding box center [217, 172] width 60 height 7
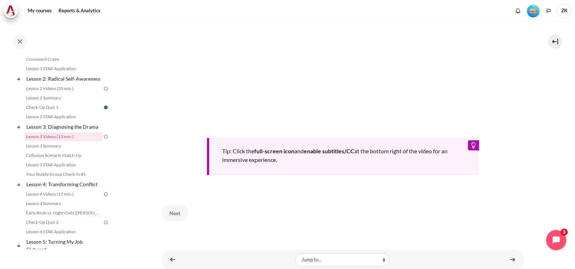
scroll to position [318, 0]
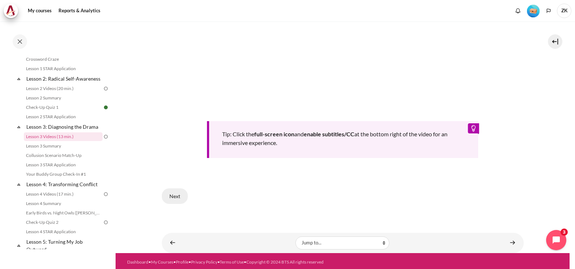
click at [175, 192] on button "Next" at bounding box center [175, 195] width 26 height 15
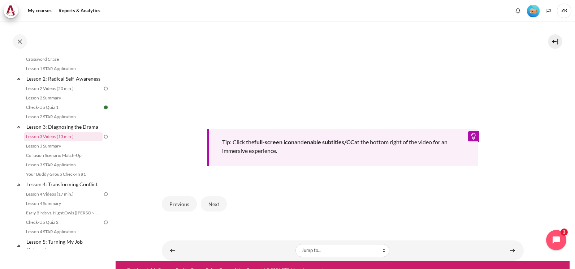
scroll to position [305, 0]
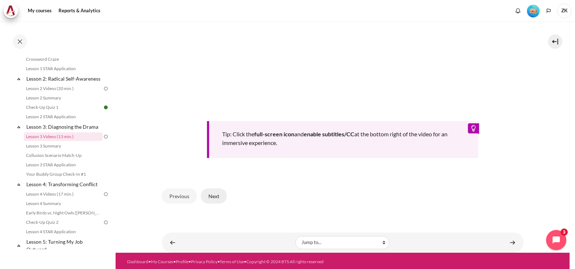
click at [214, 198] on button "Next" at bounding box center [214, 195] width 26 height 15
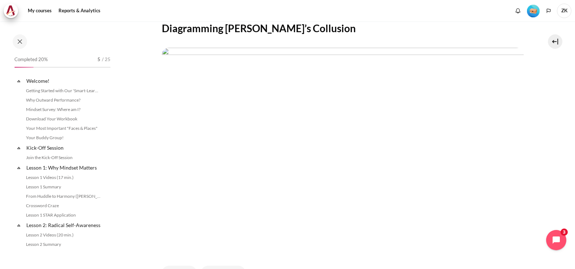
scroll to position [146, 0]
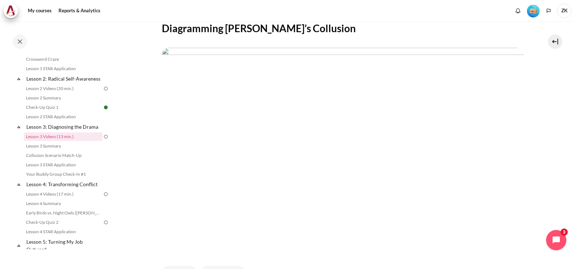
click at [285, 134] on img "Content" at bounding box center [343, 150] width 362 height 204
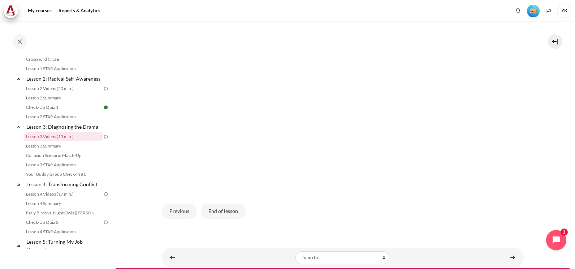
scroll to position [222, 0]
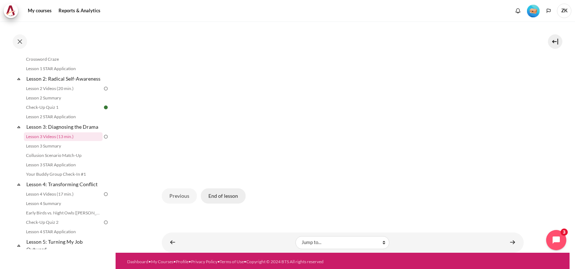
click at [216, 192] on button "End of lesson" at bounding box center [223, 195] width 45 height 15
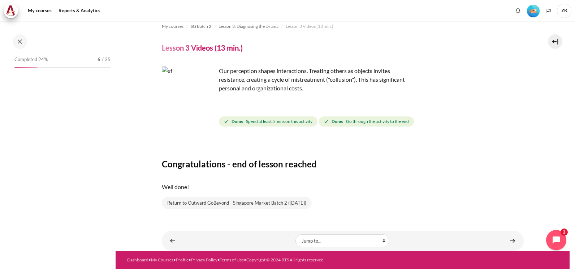
scroll to position [146, 0]
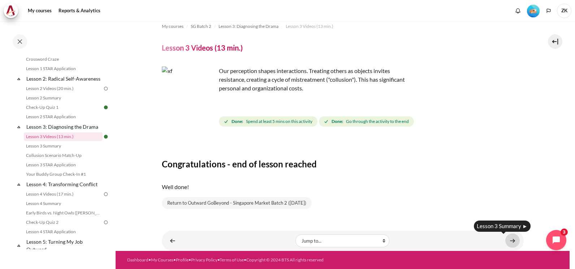
click at [507, 238] on link "Content" at bounding box center [512, 240] width 14 height 14
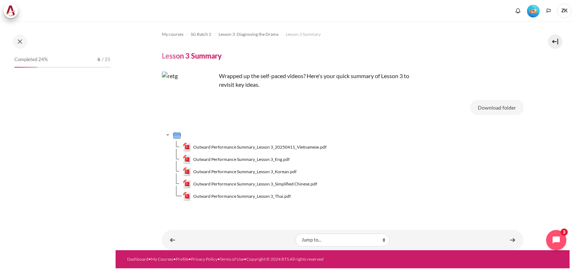
scroll to position [156, 0]
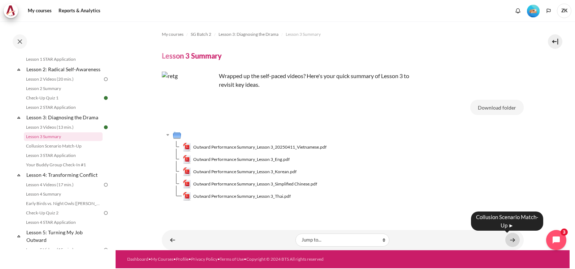
click at [512, 242] on link "Content" at bounding box center [512, 240] width 14 height 14
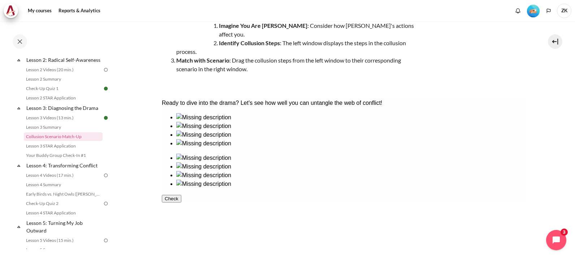
scroll to position [72, 0]
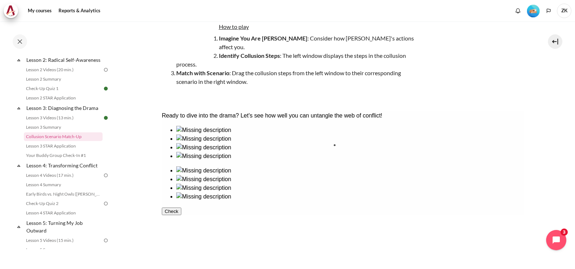
drag, startPoint x: 205, startPoint y: 168, endPoint x: 377, endPoint y: 171, distance: 172.0
drag, startPoint x: 369, startPoint y: 157, endPoint x: 231, endPoint y: 163, distance: 137.7
click at [216, 166] on div at bounding box center [342, 168] width 362 height 84
click at [381, 166] on ul at bounding box center [342, 187] width 362 height 43
click at [231, 166] on img at bounding box center [203, 170] width 55 height 9
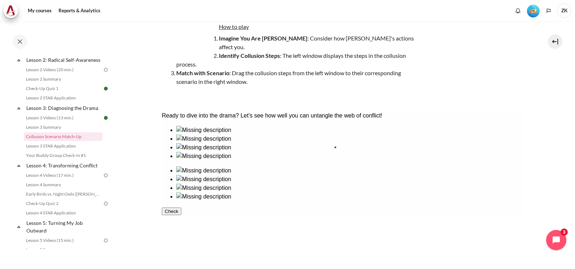
drag, startPoint x: 297, startPoint y: 168, endPoint x: 373, endPoint y: 172, distance: 76.0
click at [231, 175] on img at bounding box center [203, 179] width 55 height 9
drag, startPoint x: 287, startPoint y: 170, endPoint x: 353, endPoint y: 165, distance: 65.6
drag, startPoint x: 326, startPoint y: 171, endPoint x: 255, endPoint y: 171, distance: 70.8
click at [255, 160] on ul at bounding box center [342, 143] width 362 height 35
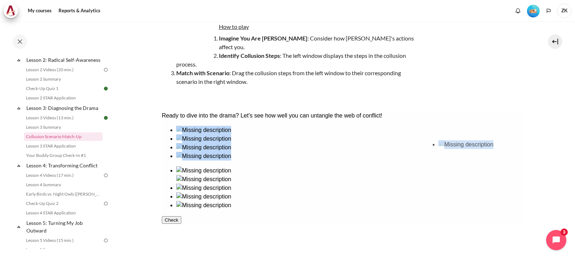
drag, startPoint x: 255, startPoint y: 171, endPoint x: 477, endPoint y: 173, distance: 221.8
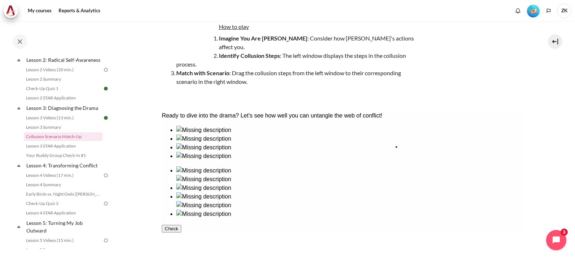
drag, startPoint x: 260, startPoint y: 176, endPoint x: 426, endPoint y: 161, distance: 166.2
drag, startPoint x: 175, startPoint y: 210, endPoint x: 367, endPoint y: 214, distance: 191.9
click at [181, 250] on button "Check" at bounding box center [171, 246] width 20 height 8
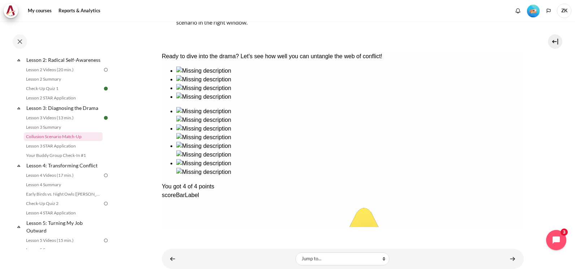
scroll to position [141, 0]
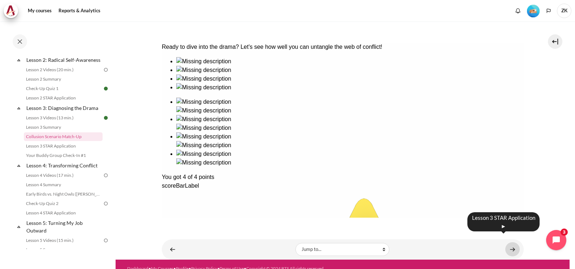
click at [509, 242] on link "Content" at bounding box center [512, 249] width 14 height 14
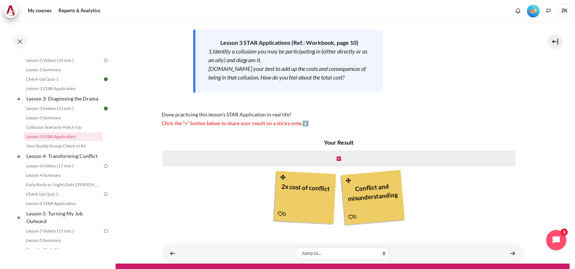
scroll to position [124, 0]
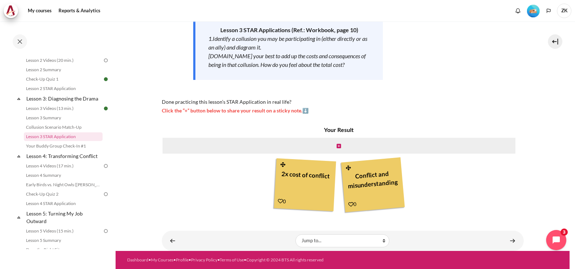
click at [502, 233] on div "Jump to... Jump to... Getting Started with Our 'Smart-Learning' Platform Why Ou…" at bounding box center [343, 240] width 362 height 20
click at [508, 237] on link "Content" at bounding box center [512, 240] width 14 height 14
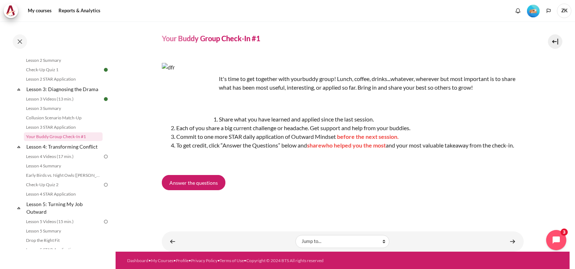
scroll to position [27, 0]
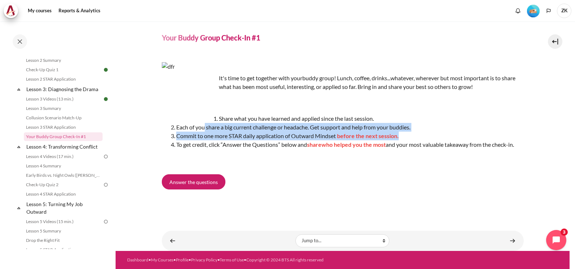
drag, startPoint x: 212, startPoint y: 120, endPoint x: 414, endPoint y: 128, distance: 202.8
click at [414, 128] on ol "Share what you have learned and applied since the last session. Each of you sha…" at bounding box center [343, 131] width 362 height 35
drag, startPoint x: 314, startPoint y: 137, endPoint x: 389, endPoint y: 137, distance: 75.1
click at [389, 140] on li "To get credit, click “Answer the Questions” below and share who helped you the …" at bounding box center [350, 144] width 348 height 9
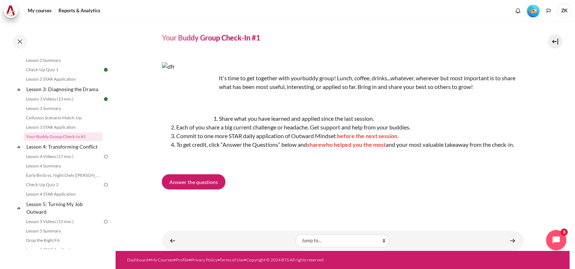
drag, startPoint x: 389, startPoint y: 137, endPoint x: 303, endPoint y: 187, distance: 98.9
click at [303, 187] on div "Answer the questions" at bounding box center [343, 183] width 362 height 18
click at [183, 186] on link "Answer the questions" at bounding box center [194, 181] width 64 height 15
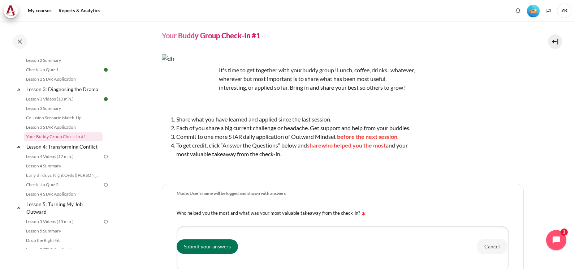
scroll to position [20, 0]
click at [43, 151] on link "Lesson 4: Transforming Conflict" at bounding box center [63, 147] width 77 height 10
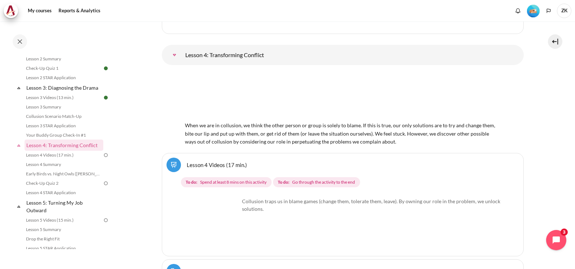
scroll to position [185, 0]
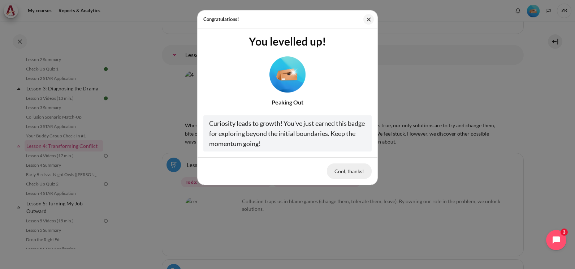
click at [353, 172] on button "Cool, thanks!" at bounding box center [349, 170] width 45 height 15
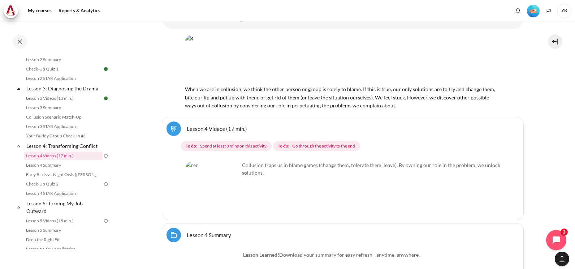
scroll to position [3227, 0]
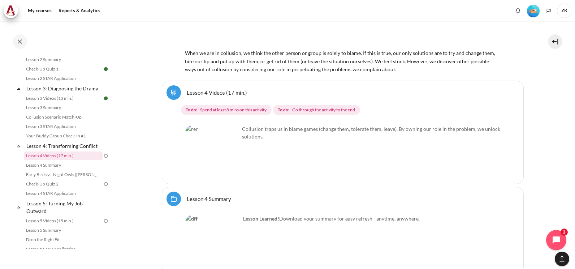
click at [203, 89] on link "Lesson 4 Videos (17 min.)" at bounding box center [217, 92] width 60 height 7
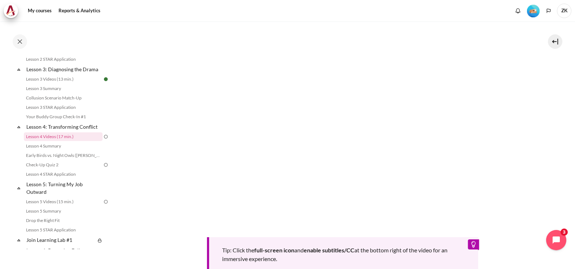
scroll to position [145, 0]
